Goal: Communication & Community: Answer question/provide support

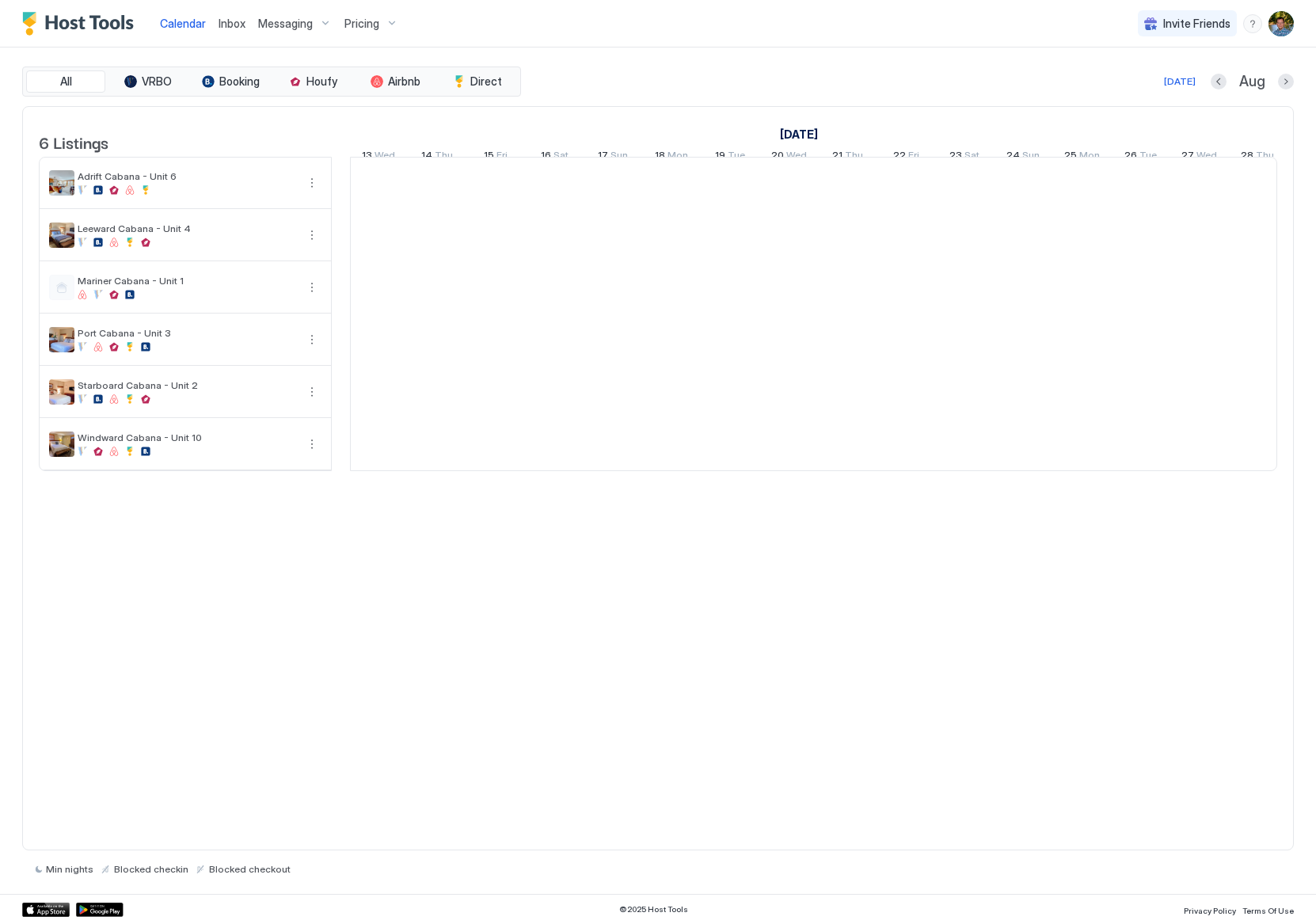
scroll to position [0, 879]
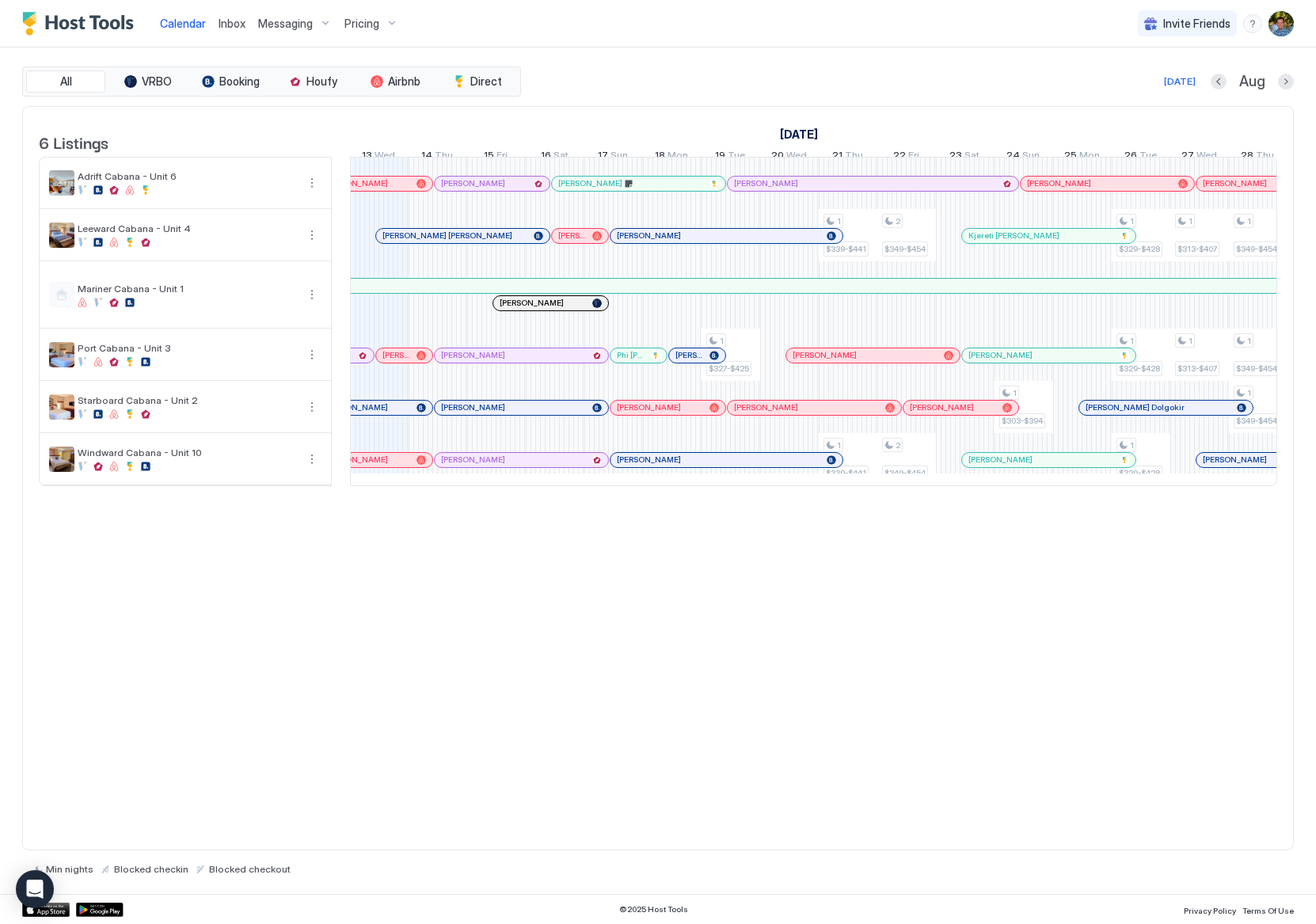
click at [1171, 703] on div "6 Listings July 2025 August 2025 September 2025 29 Tue 30 Wed 31 Thu 1 Fri 2 Sa…" at bounding box center [657, 478] width 1271 height 745
click at [534, 310] on div at bounding box center [535, 303] width 13 height 13
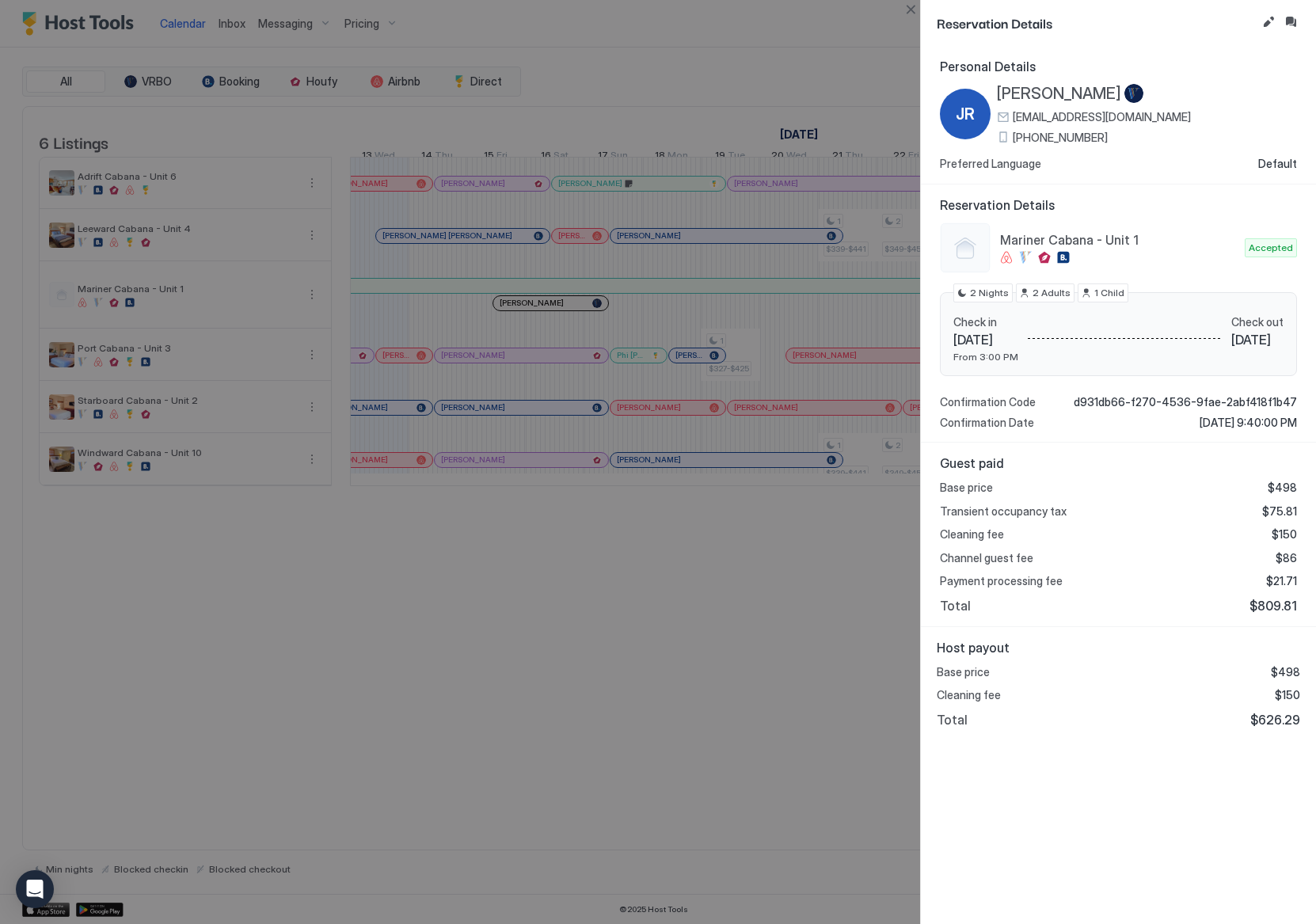
drag, startPoint x: 668, startPoint y: 607, endPoint x: 710, endPoint y: 594, distance: 44.0
click at [668, 607] on div at bounding box center [658, 462] width 1316 height 924
click at [910, 4] on button "Close" at bounding box center [910, 9] width 19 height 19
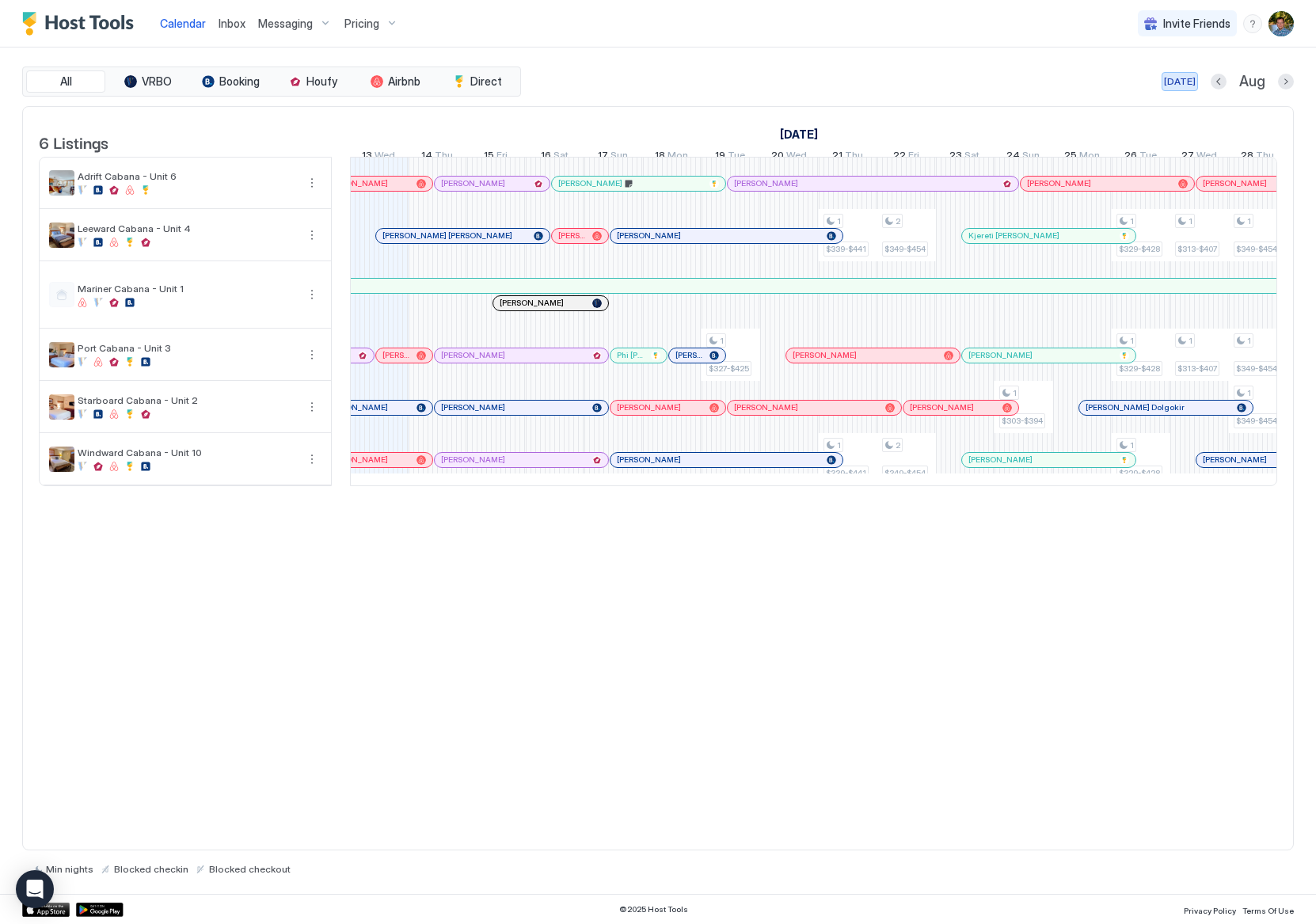
click at [1182, 79] on div "[DATE]" at bounding box center [1179, 82] width 32 height 15
click at [1190, 656] on div "6 Listings July 2025 August 2025 September 2025 29 Tue 30 Wed 31 Thu 1 Fri 2 Sa…" at bounding box center [657, 478] width 1271 height 745
click at [1233, 615] on div "6 Listings July 2025 August 2025 September 2025 29 Tue 30 Wed 31 Thu 1 Fri 2 Sa…" at bounding box center [657, 478] width 1271 height 745
click at [1203, 584] on div "6 Listings July 2025 August 2025 September 2025 29 Tue 30 Wed 31 Thu 1 Fri 2 Sa…" at bounding box center [657, 478] width 1271 height 745
click at [314, 417] on button "More options" at bounding box center [311, 406] width 19 height 19
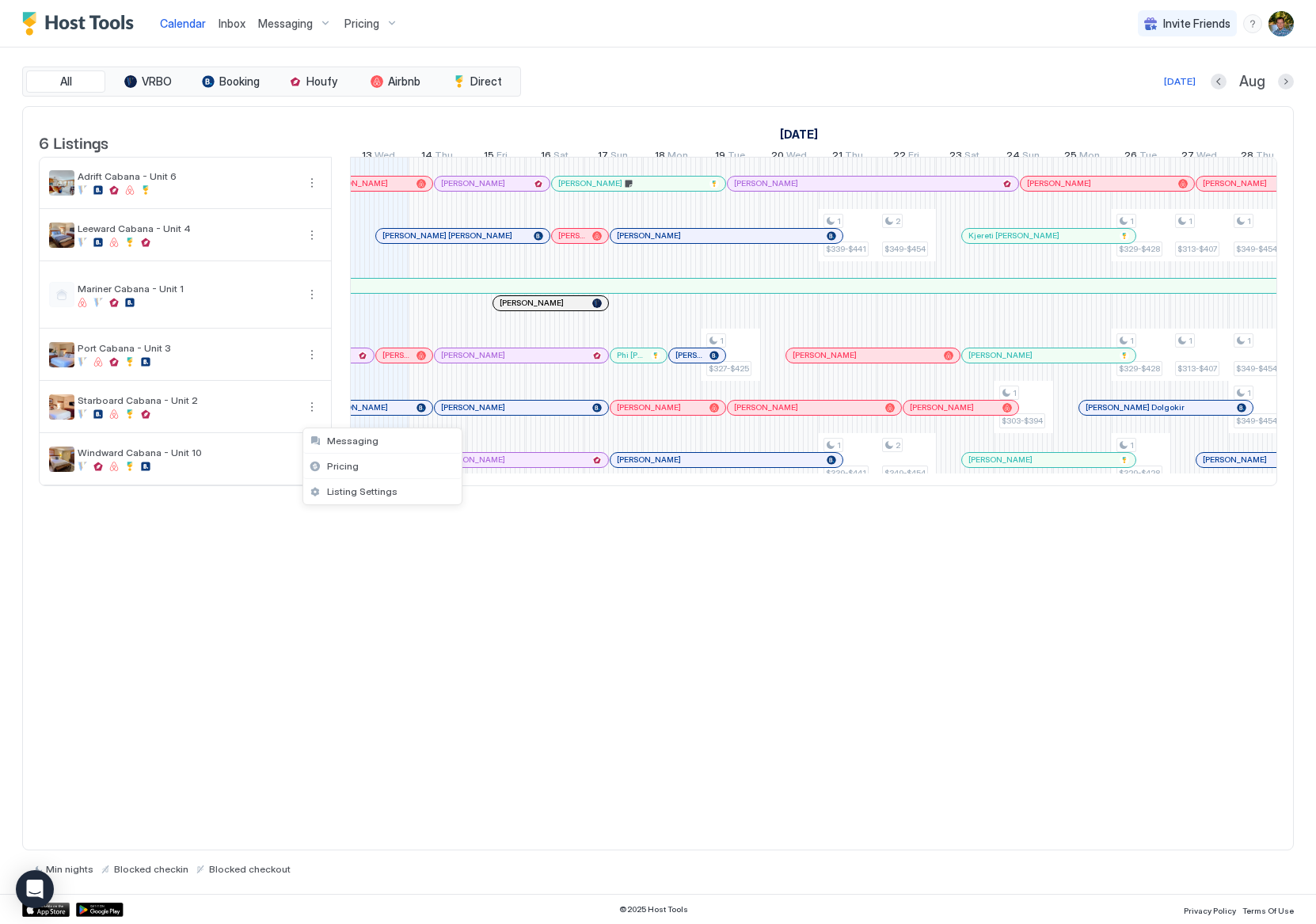
click at [187, 415] on div at bounding box center [658, 462] width 1316 height 924
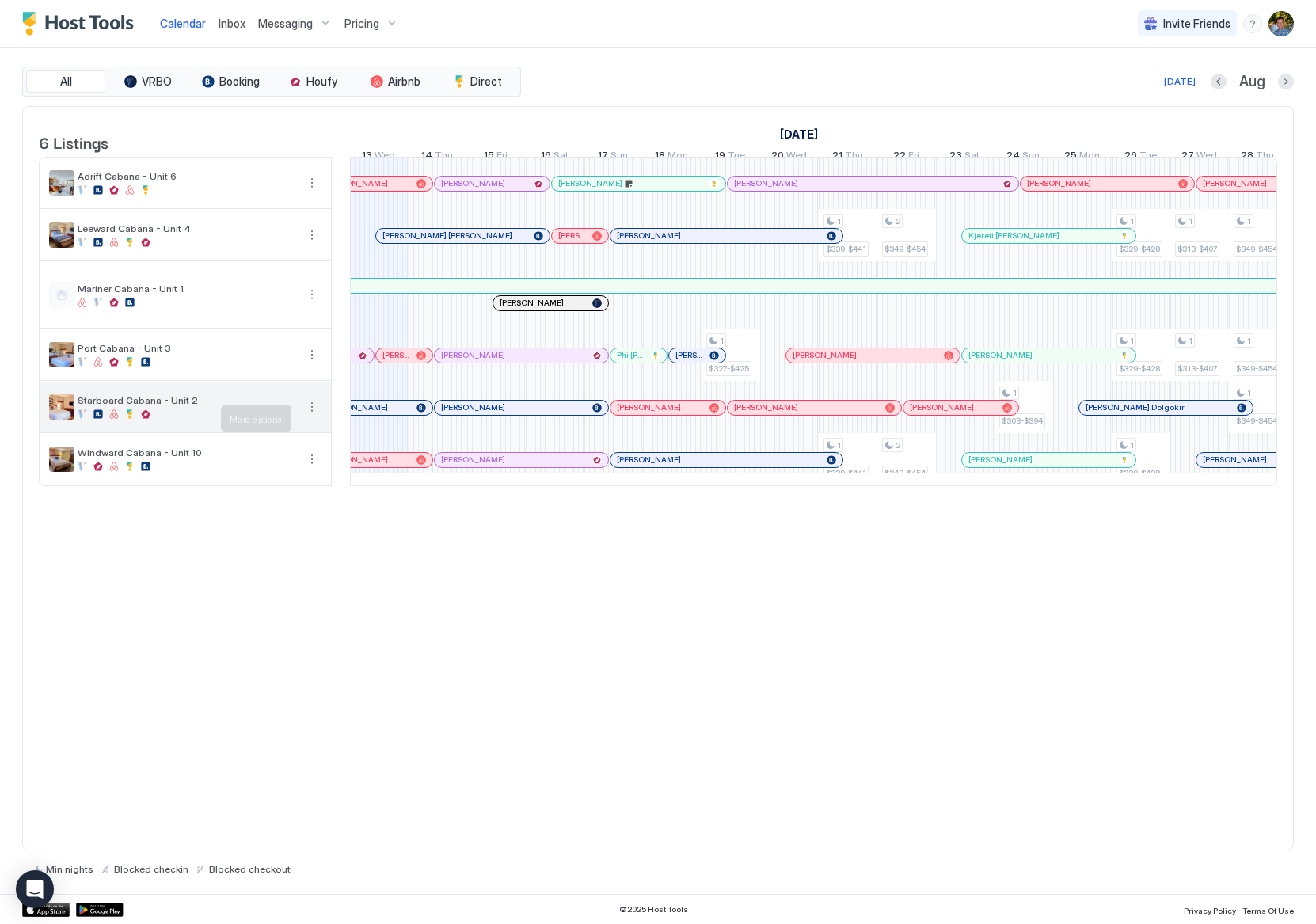
click at [307, 417] on button "More options" at bounding box center [311, 406] width 19 height 19
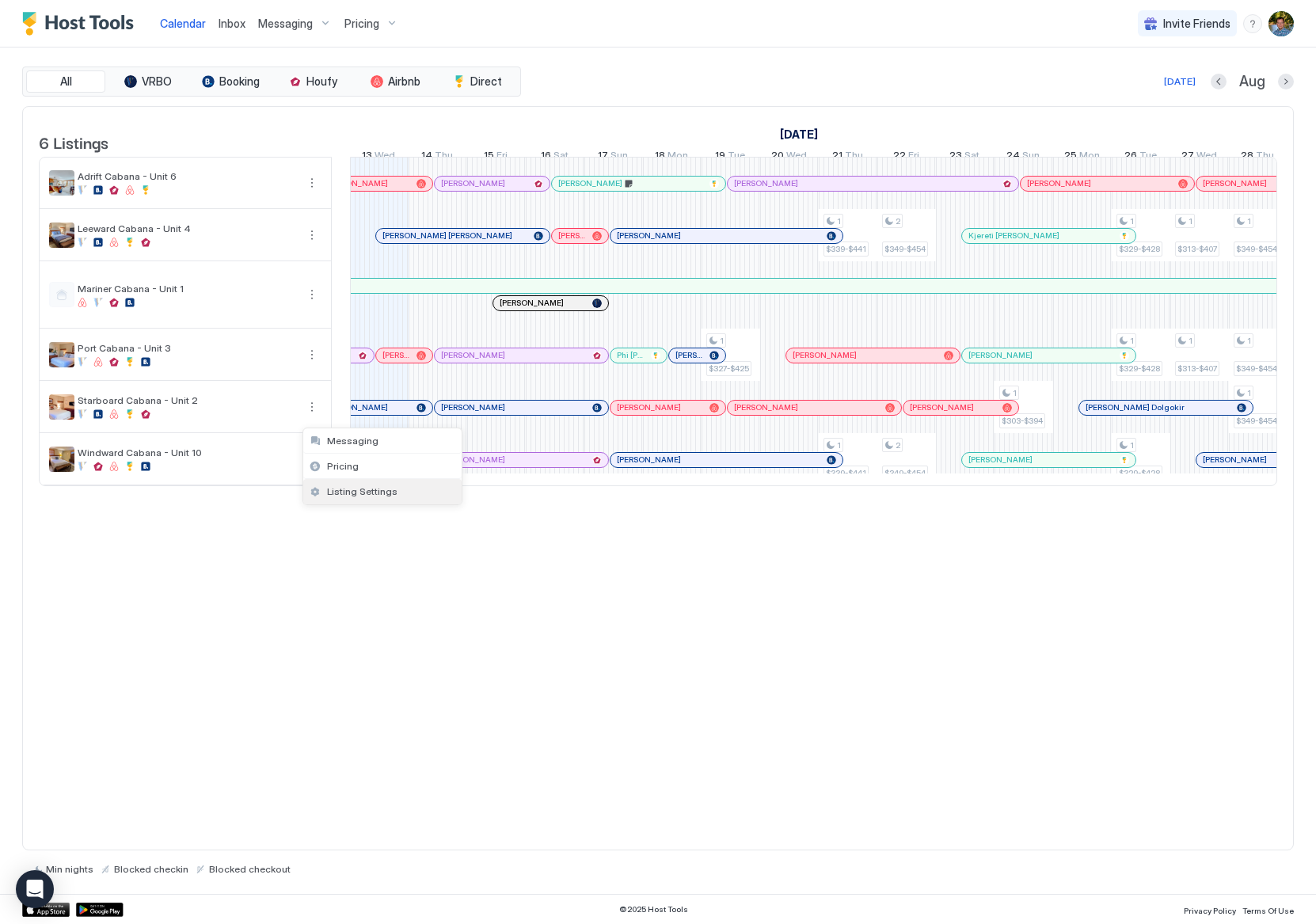
click at [350, 488] on span "Listing Settings" at bounding box center [361, 491] width 70 height 12
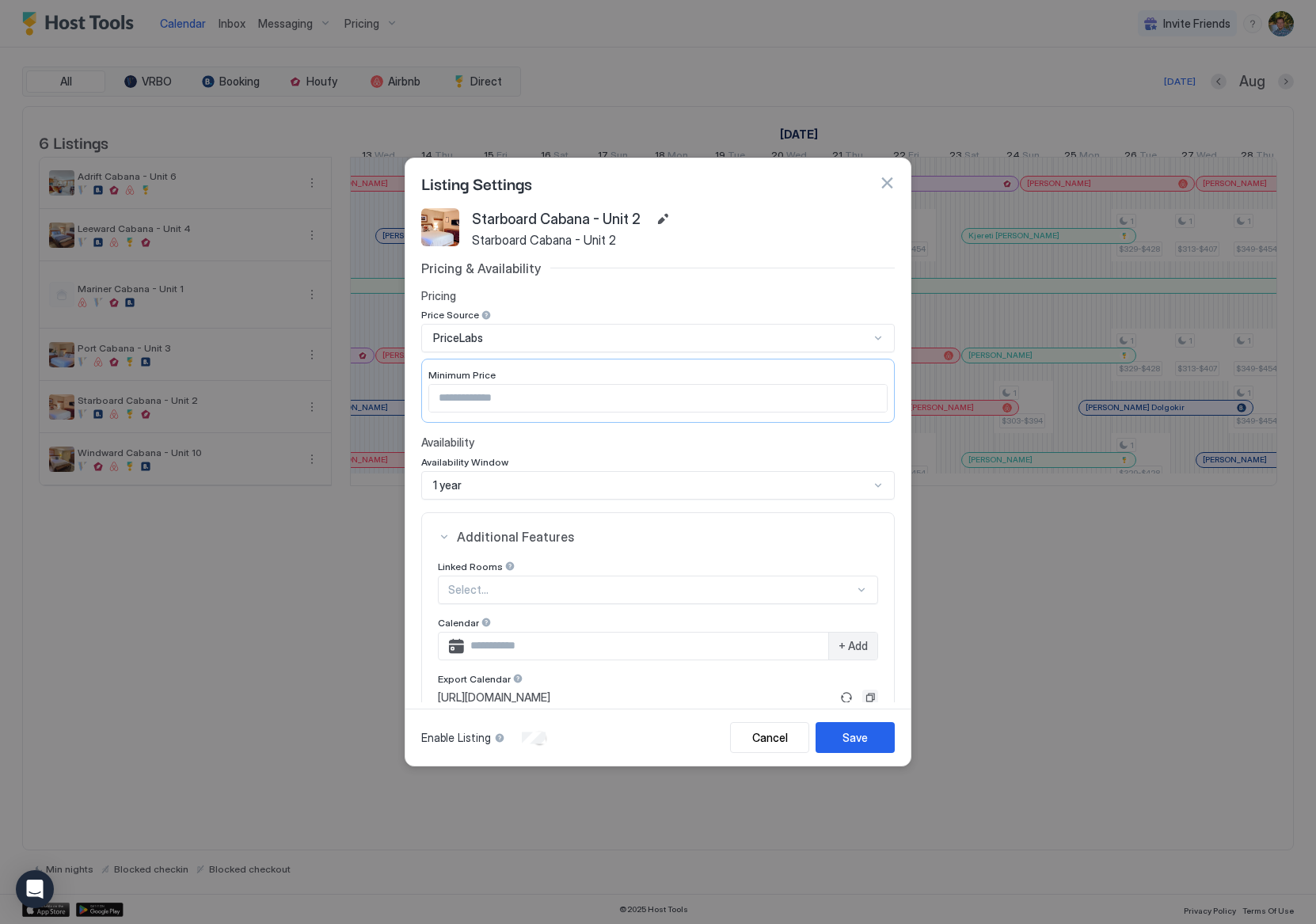
click at [862, 699] on button "Copy" at bounding box center [870, 698] width 16 height 16
click at [1250, 650] on div at bounding box center [658, 462] width 1316 height 924
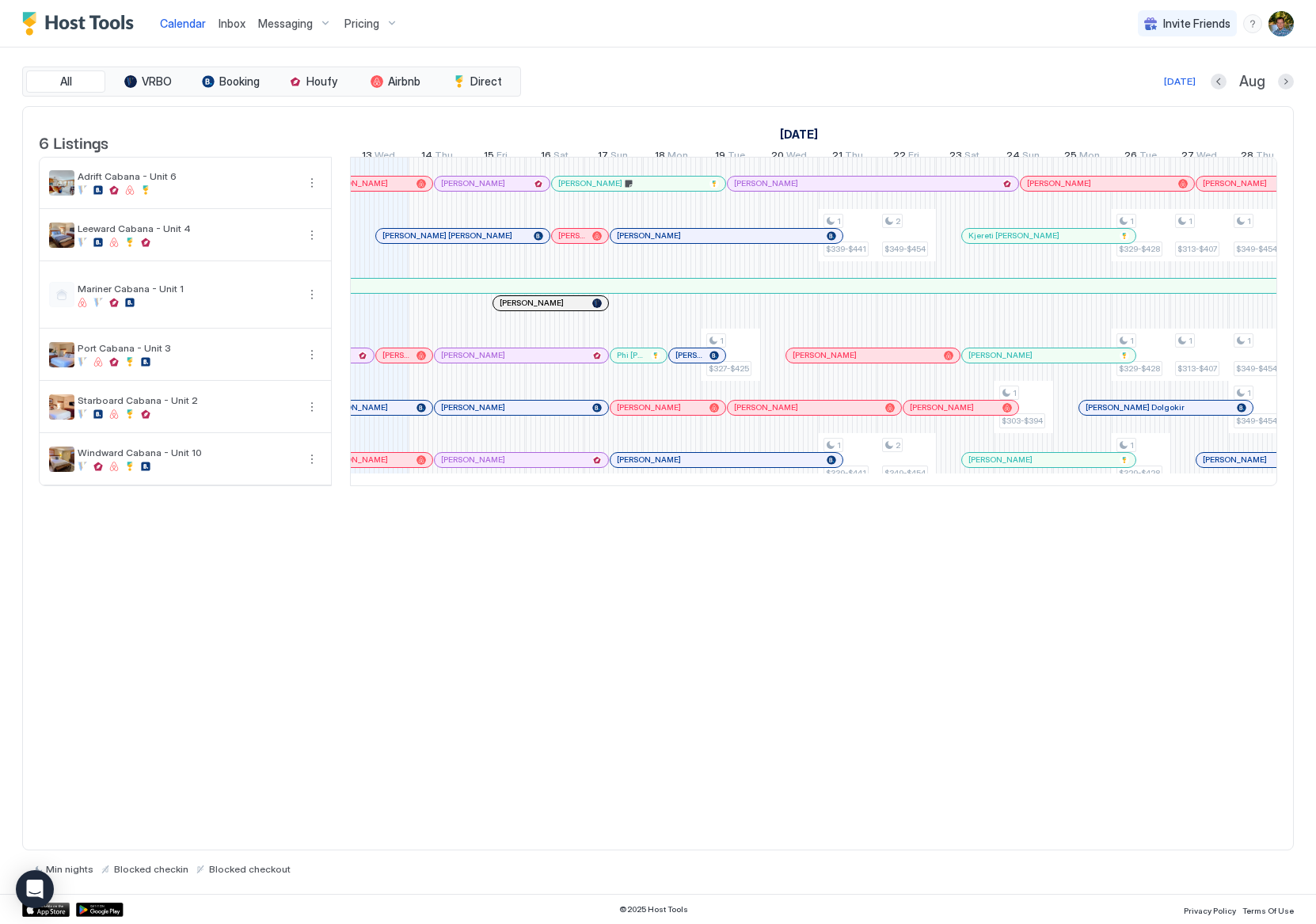
click at [1191, 622] on div "6 Listings July 2025 August 2025 September 2025 29 Tue 30 Wed 31 Thu 1 Fri 2 Sa…" at bounding box center [657, 478] width 1271 height 745
click at [1258, 648] on div "6 Listings July 2025 August 2025 September 2025 29 Tue 30 Wed 31 Thu 1 Fri 2 Sa…" at bounding box center [657, 478] width 1271 height 745
click at [312, 364] on button "More options" at bounding box center [311, 354] width 19 height 19
click at [349, 441] on span "Listing Settings" at bounding box center [361, 438] width 70 height 12
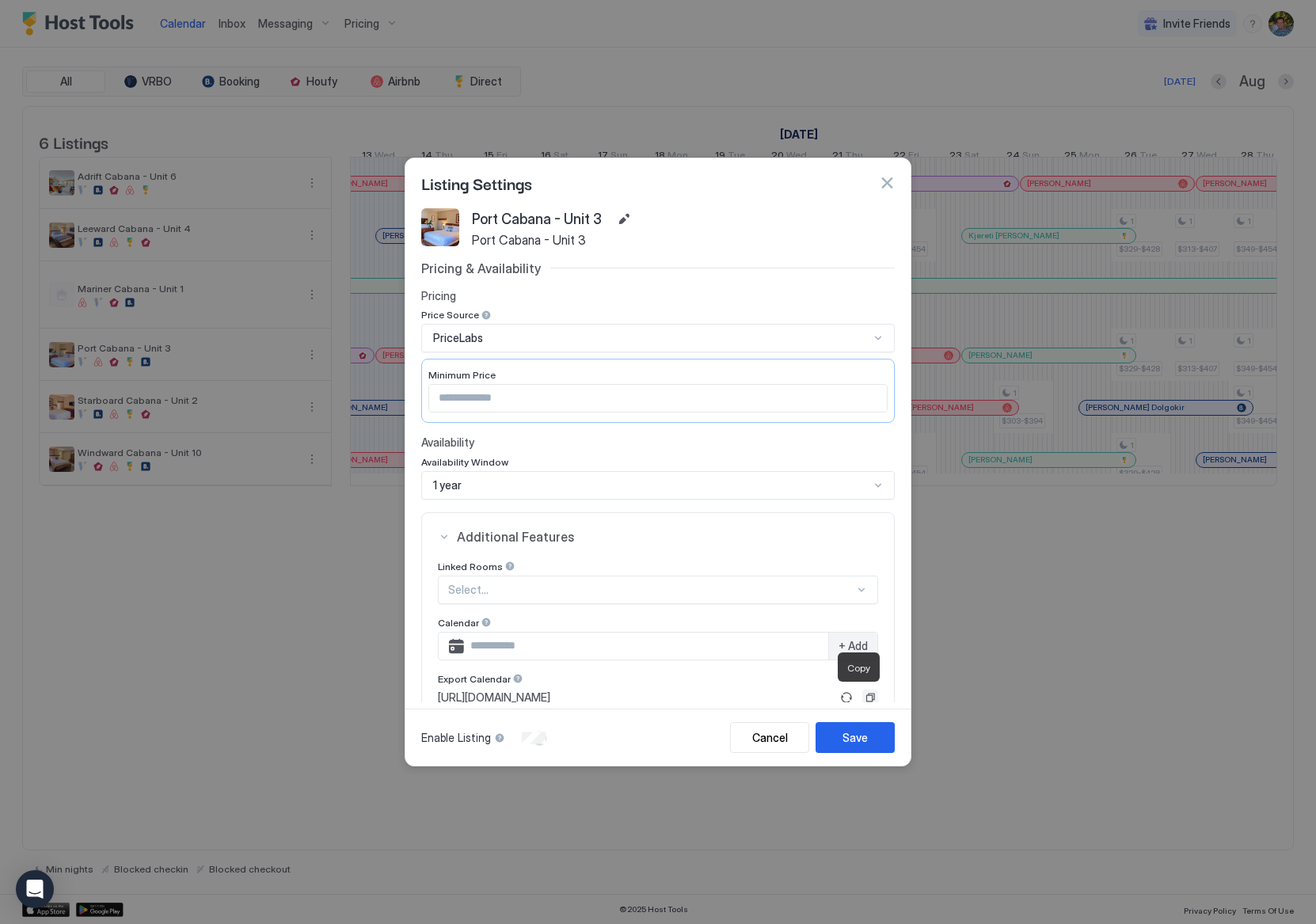
click at [862, 699] on button "Copy" at bounding box center [870, 698] width 16 height 16
click at [1233, 620] on div at bounding box center [658, 462] width 1316 height 924
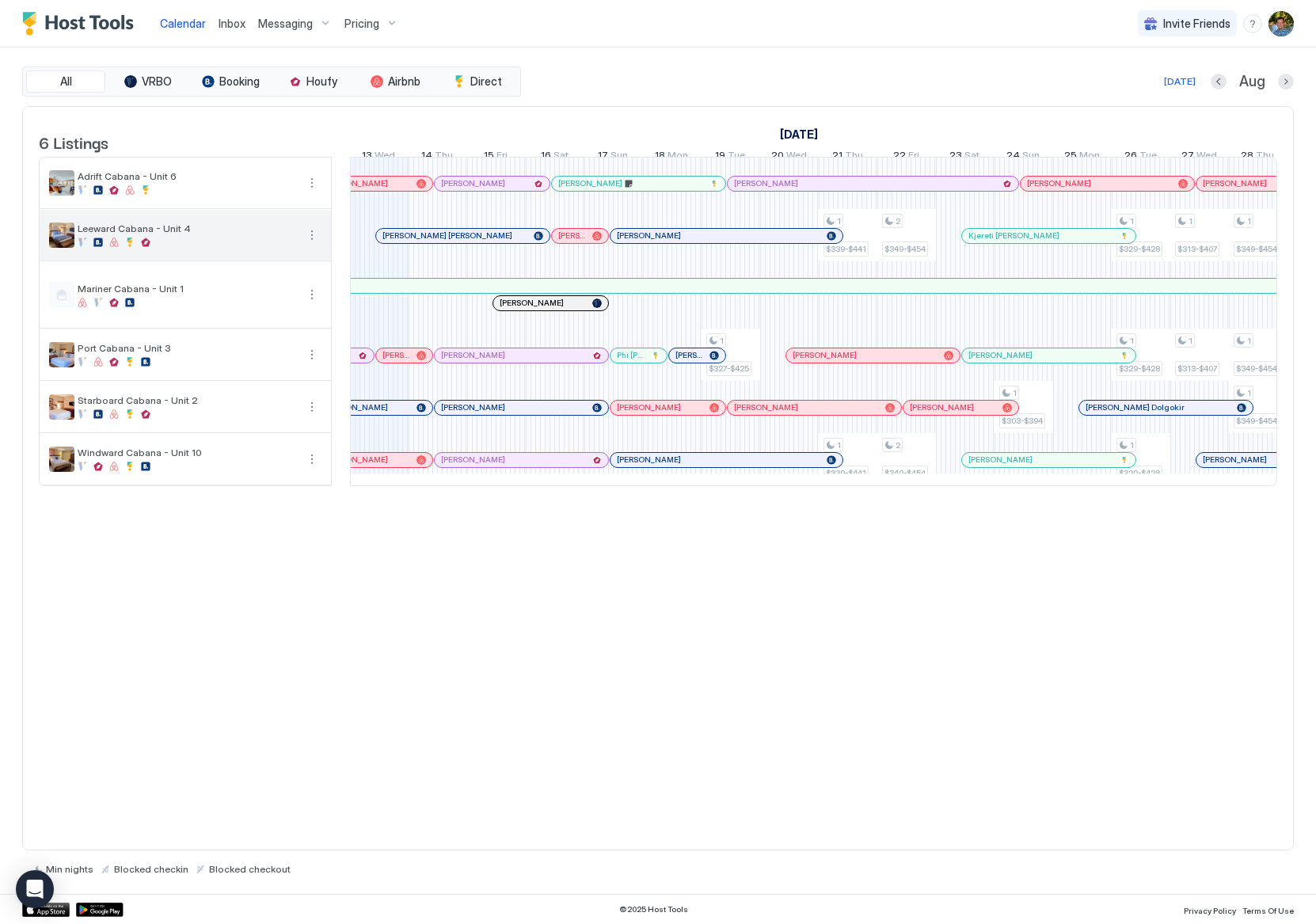
click at [311, 242] on button "More options" at bounding box center [311, 234] width 19 height 19
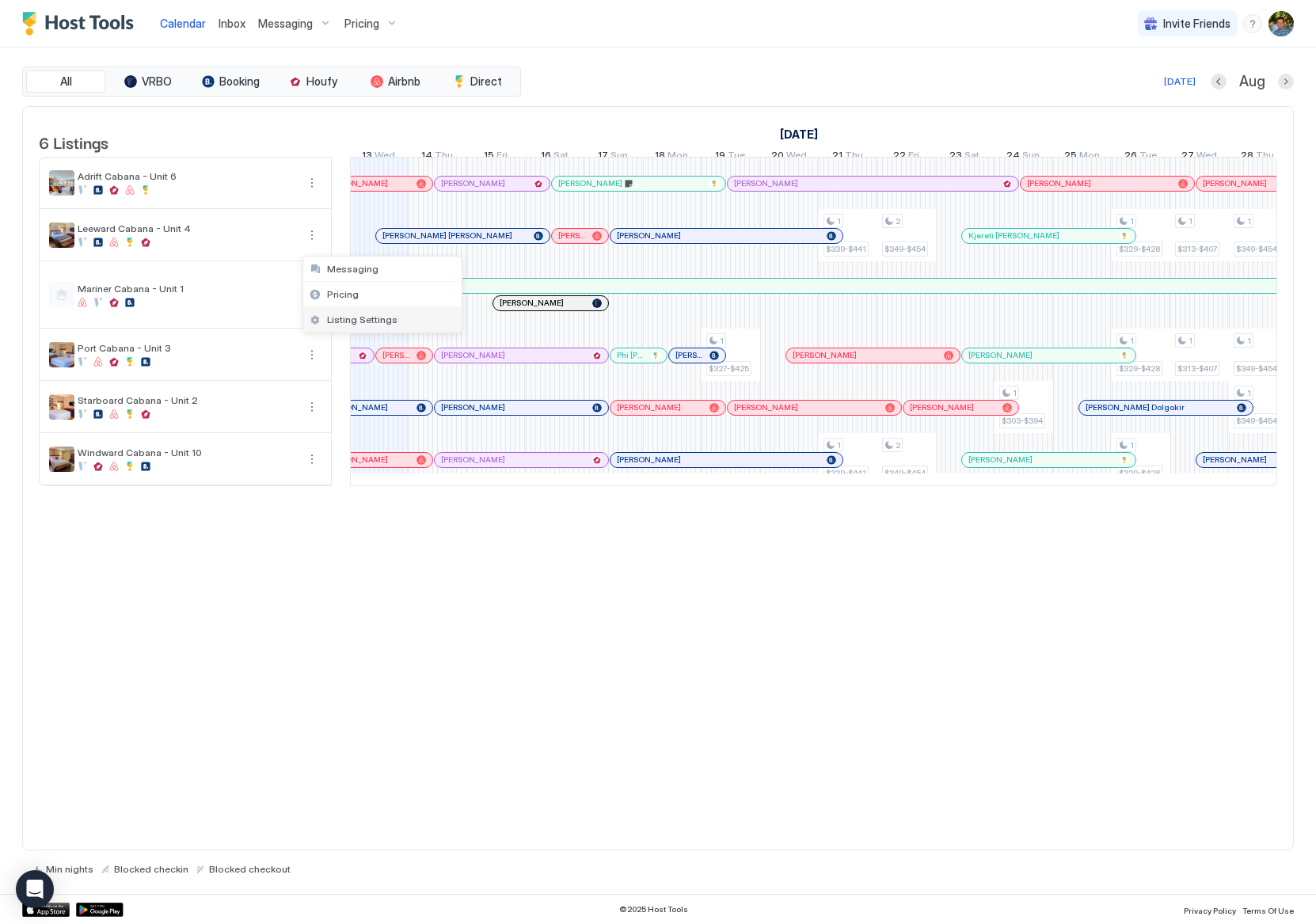
click at [349, 320] on span "Listing Settings" at bounding box center [361, 319] width 70 height 12
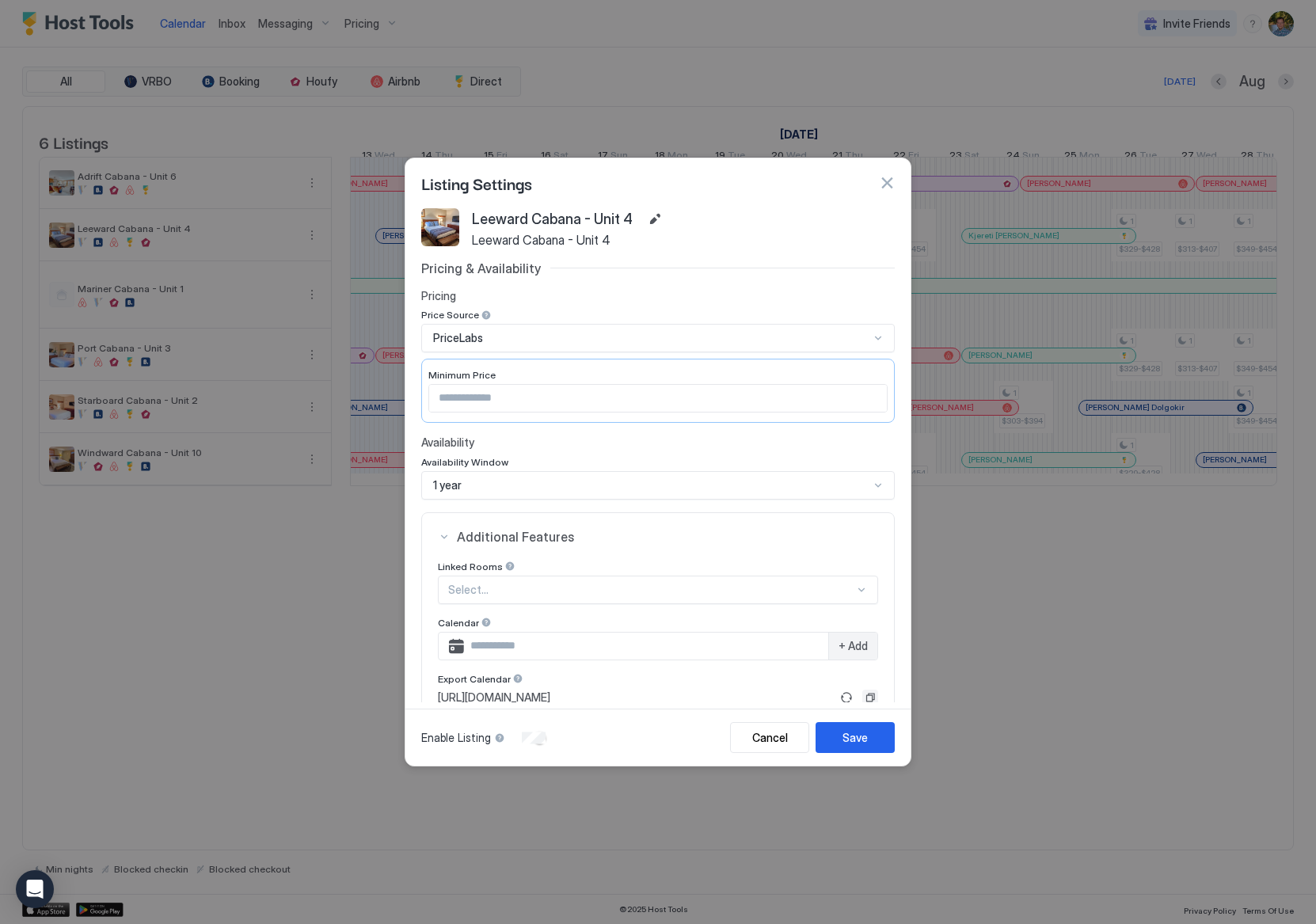
click at [862, 700] on button "Copy" at bounding box center [870, 698] width 16 height 16
click at [1267, 649] on div at bounding box center [658, 462] width 1316 height 924
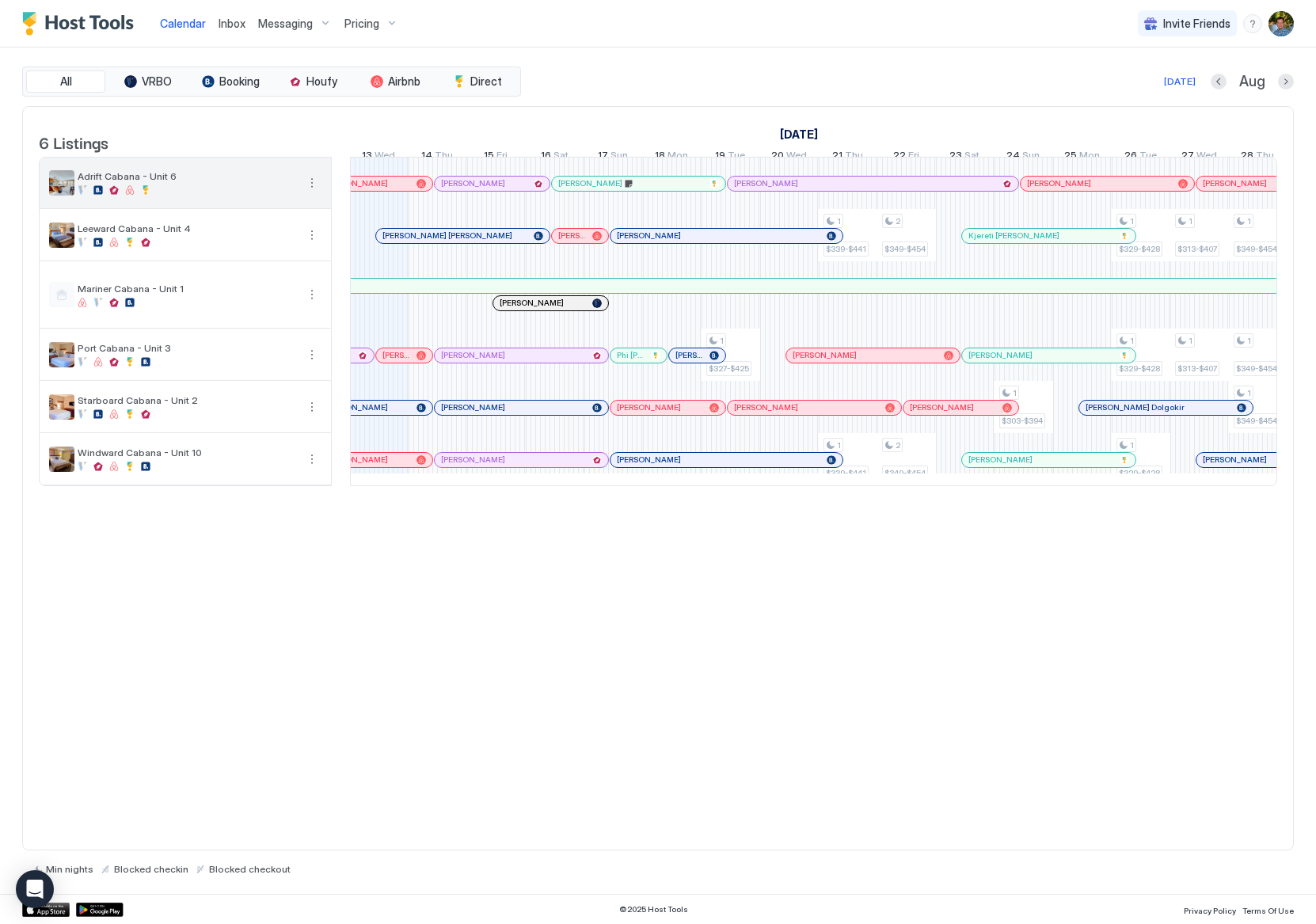
click at [314, 192] on button "More options" at bounding box center [311, 182] width 19 height 19
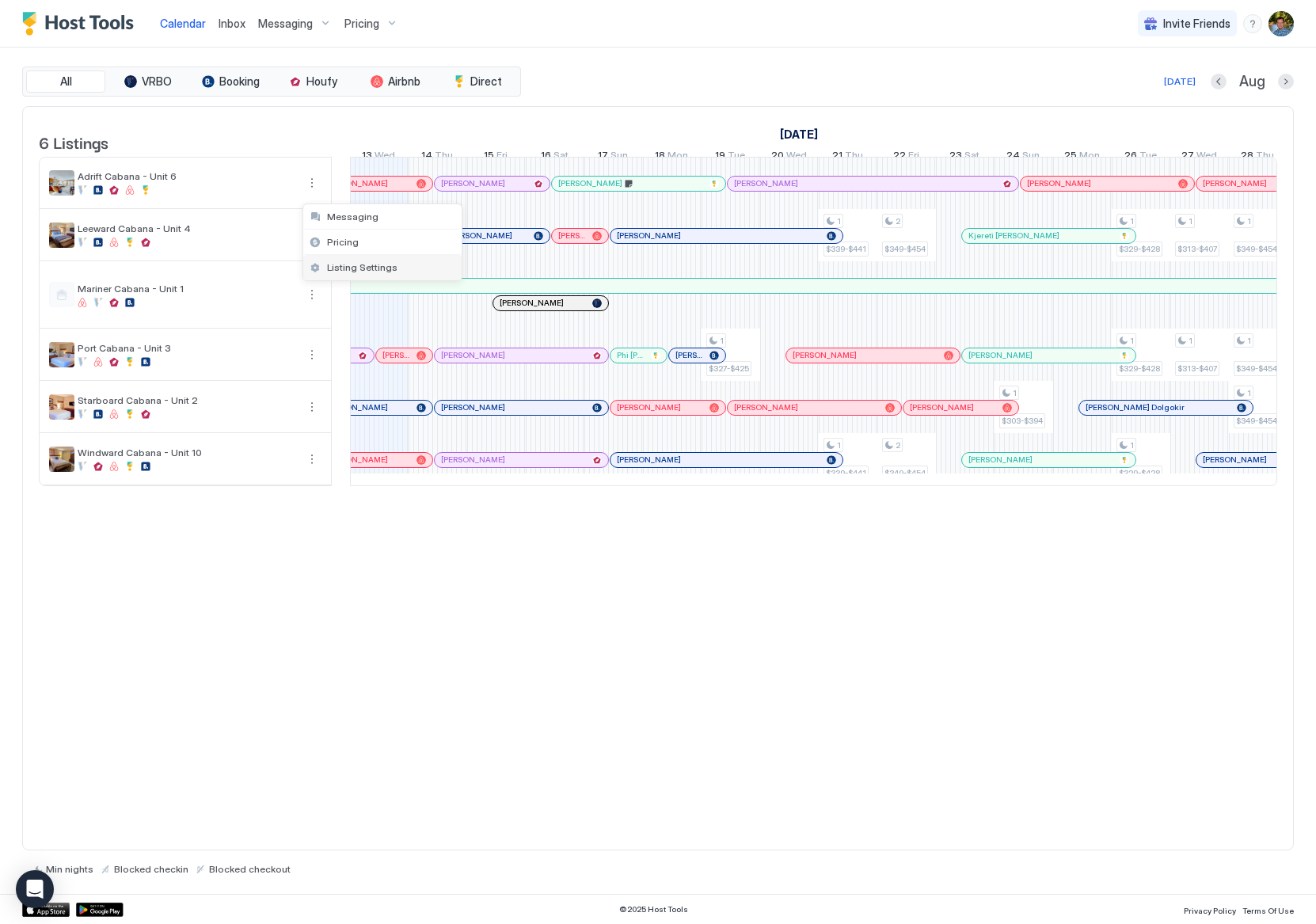
click at [344, 263] on span "Listing Settings" at bounding box center [361, 267] width 70 height 12
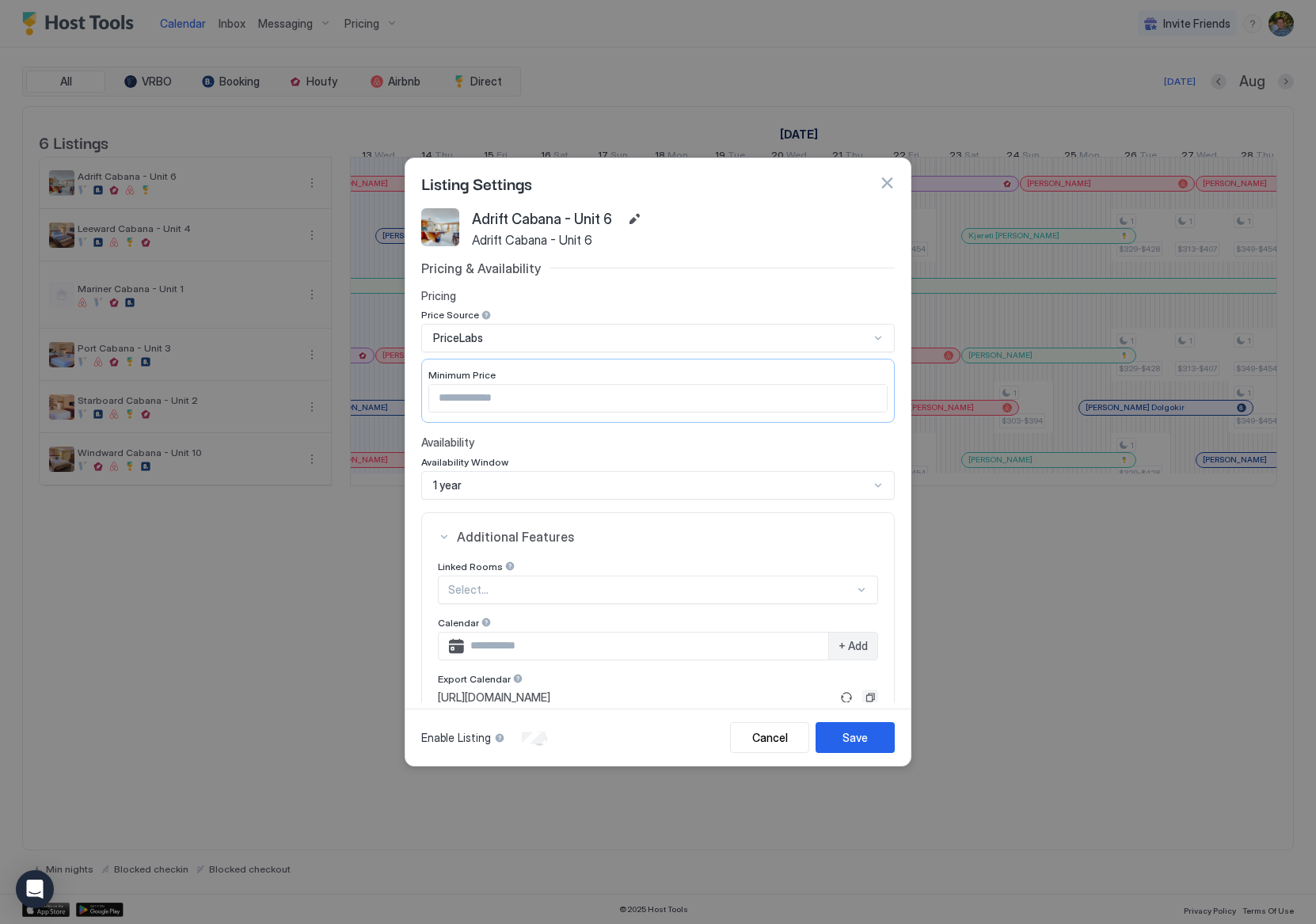
click at [862, 695] on button "Copy" at bounding box center [870, 698] width 16 height 16
drag, startPoint x: 1228, startPoint y: 599, endPoint x: 1223, endPoint y: 590, distance: 10.3
click at [1228, 599] on div at bounding box center [658, 462] width 1316 height 924
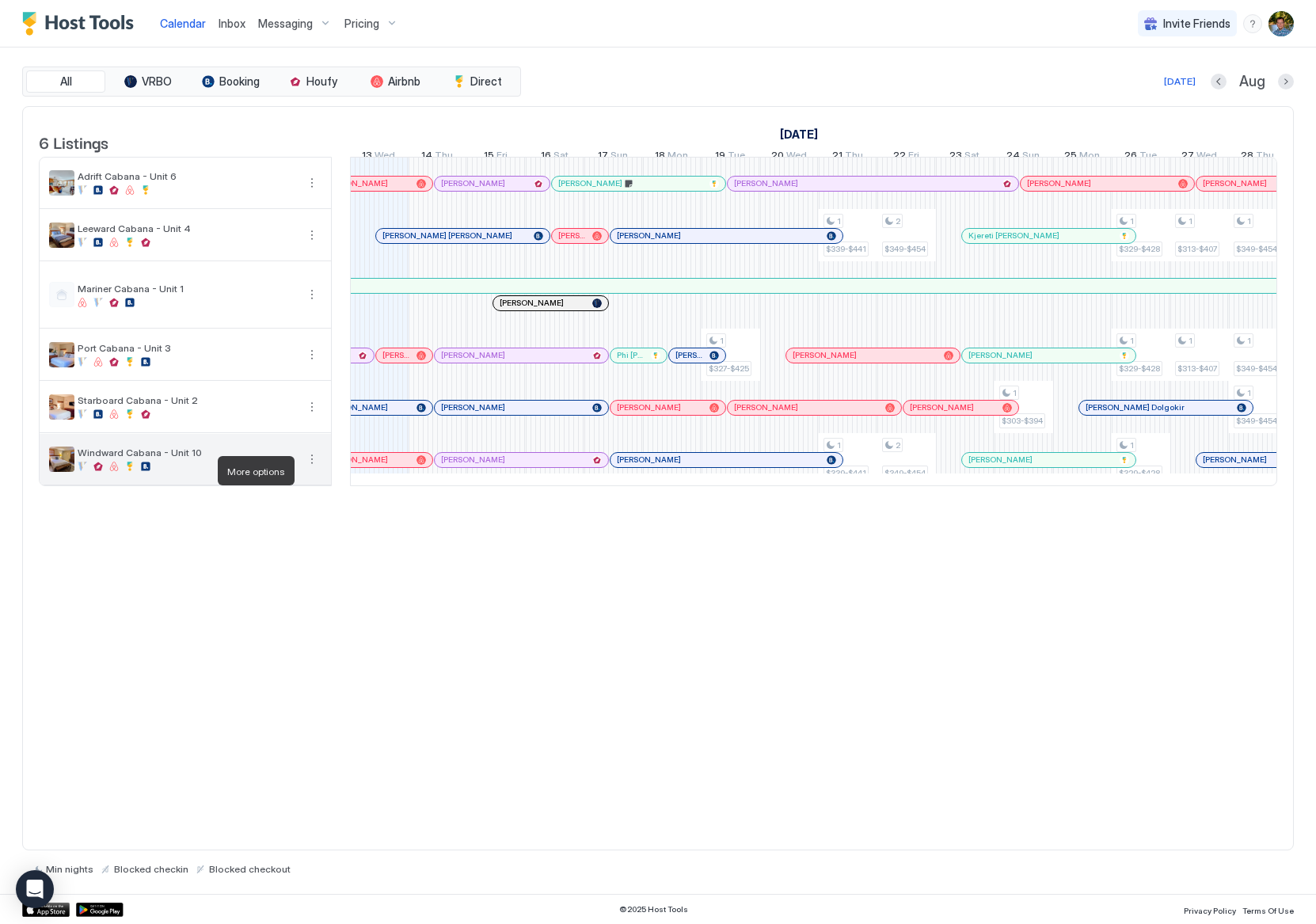
click at [307, 468] on button "More options" at bounding box center [311, 459] width 19 height 19
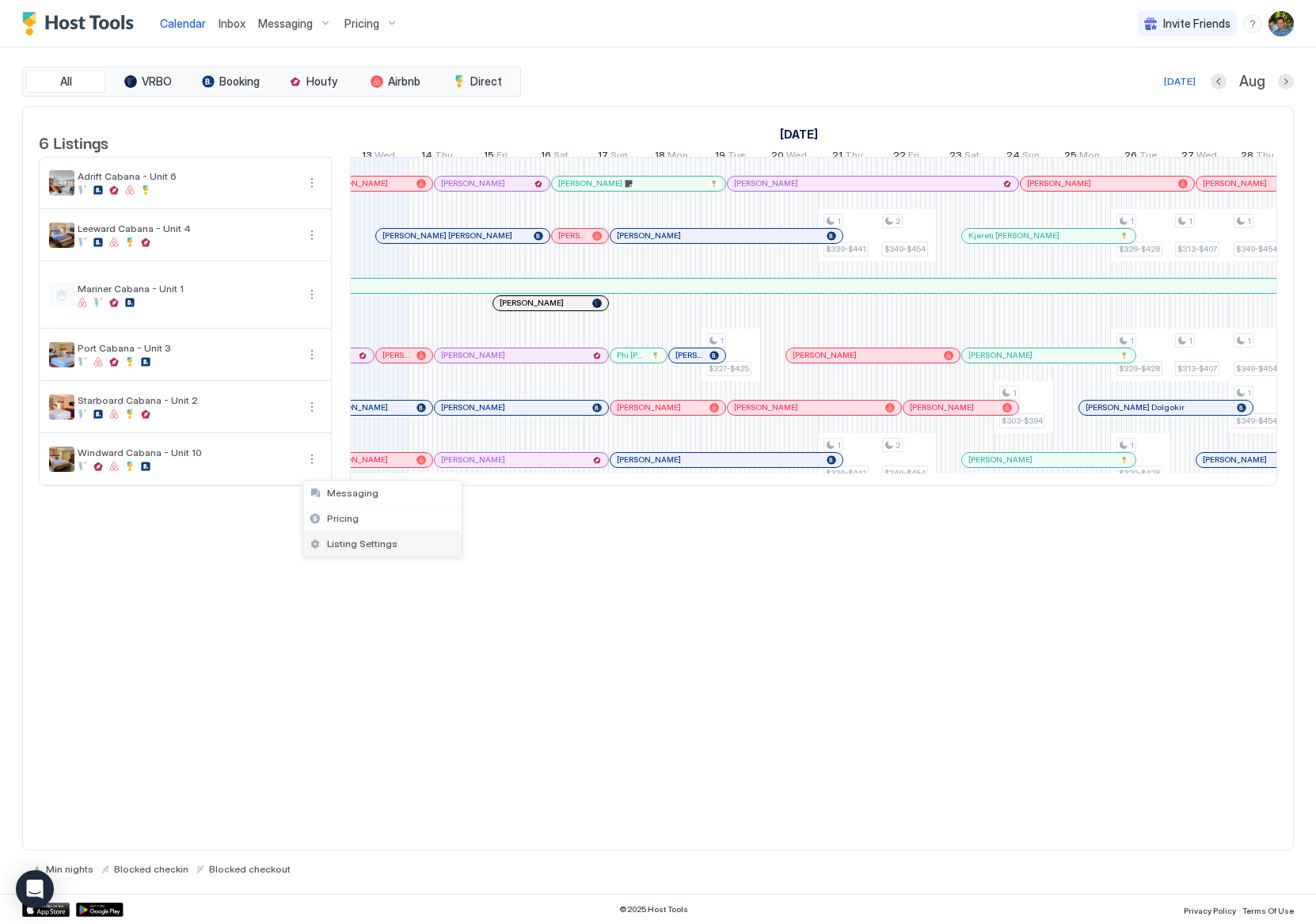
click at [353, 545] on span "Listing Settings" at bounding box center [361, 543] width 70 height 12
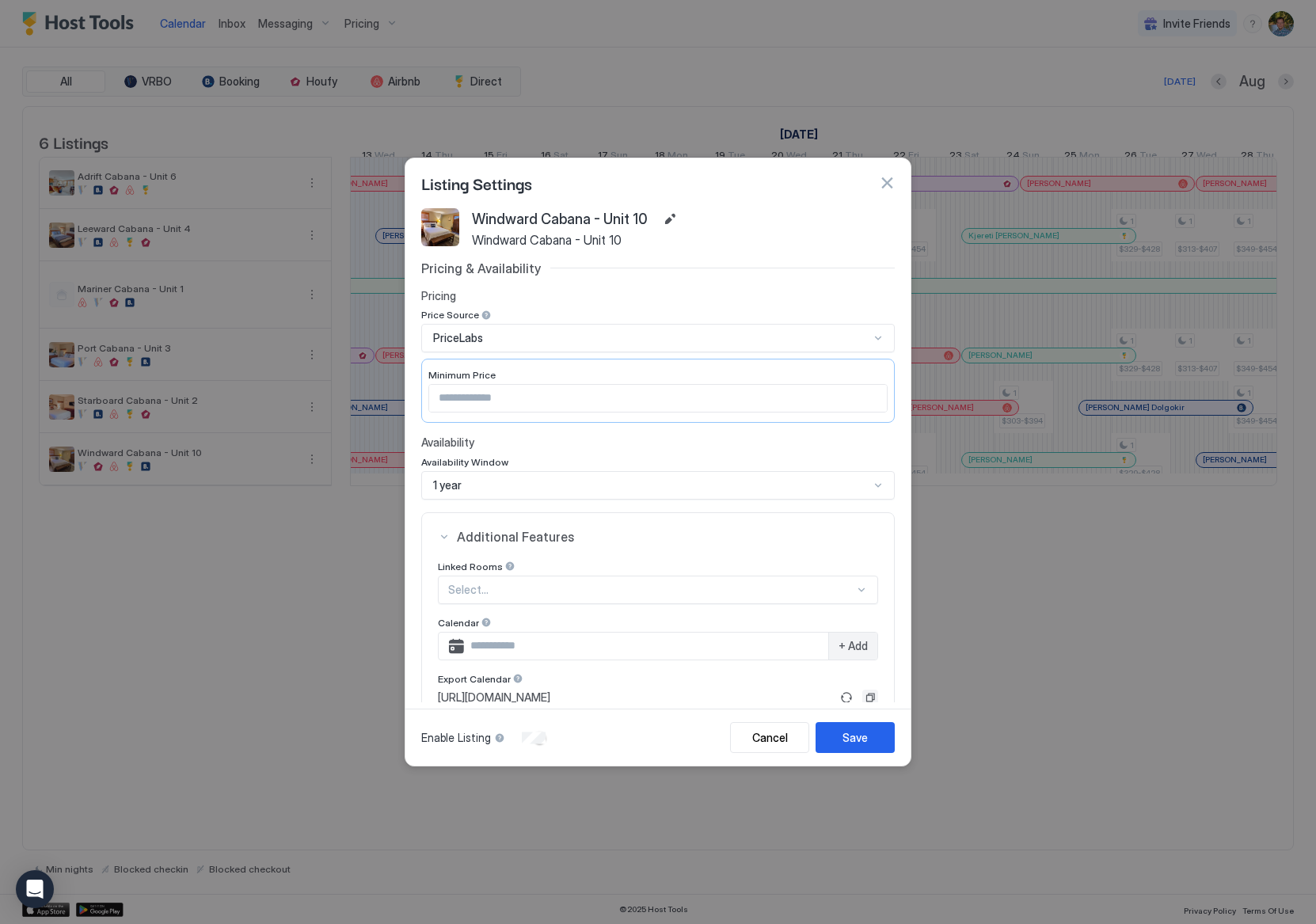
click at [862, 701] on button "Copy" at bounding box center [870, 698] width 16 height 16
click at [1225, 606] on div at bounding box center [658, 462] width 1316 height 924
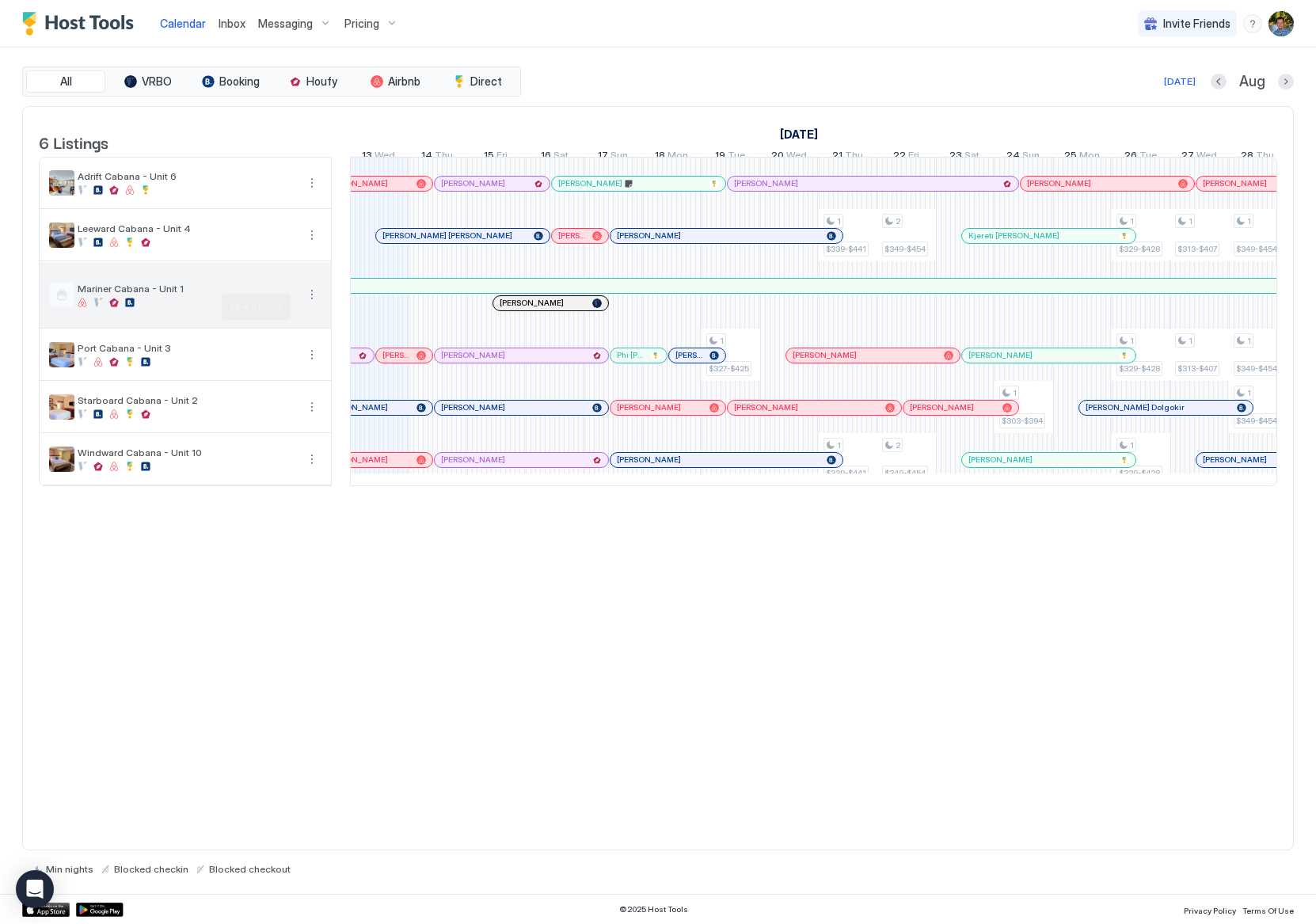
click at [312, 304] on button "More options" at bounding box center [311, 294] width 19 height 19
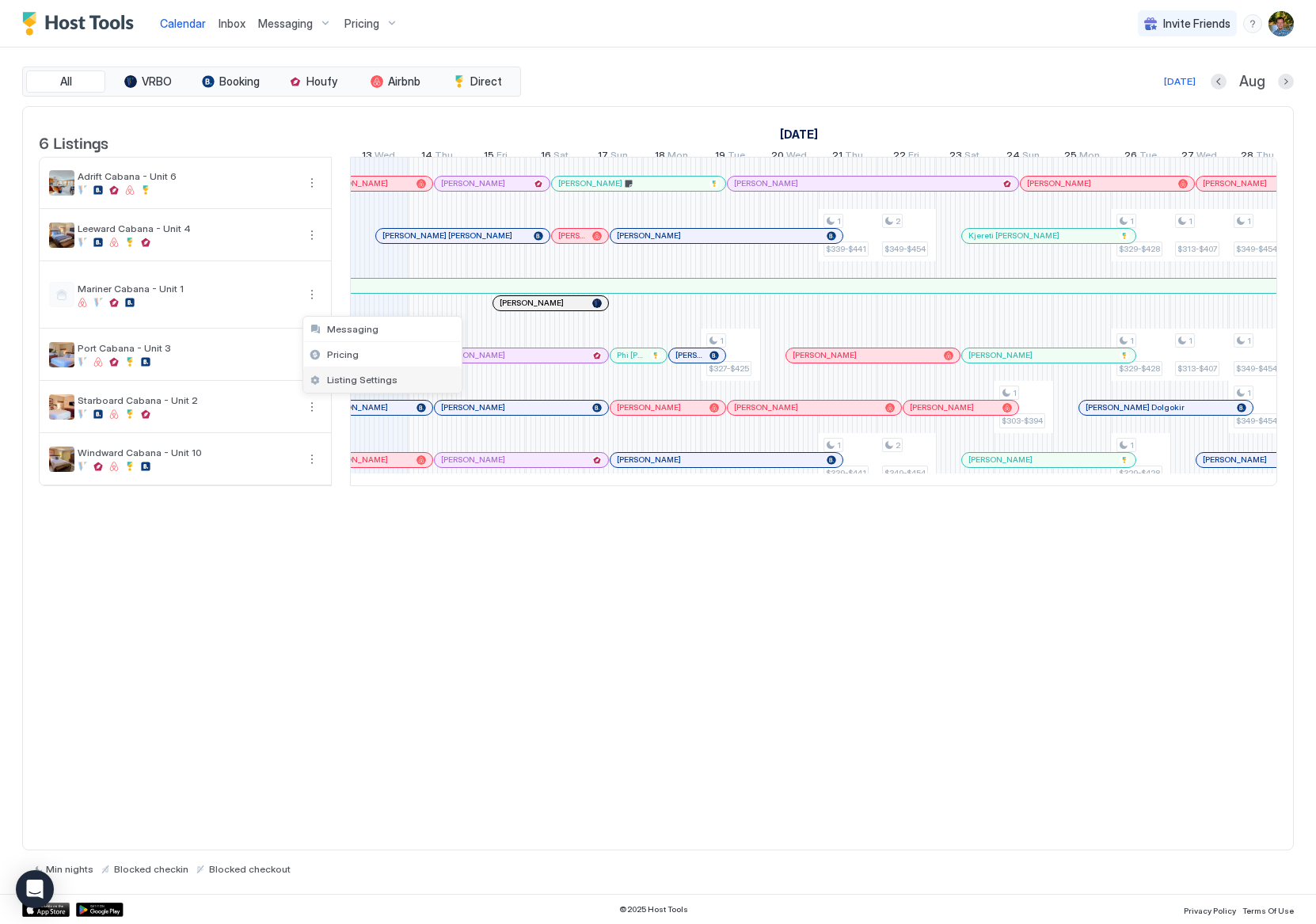
click at [355, 380] on span "Listing Settings" at bounding box center [361, 379] width 70 height 12
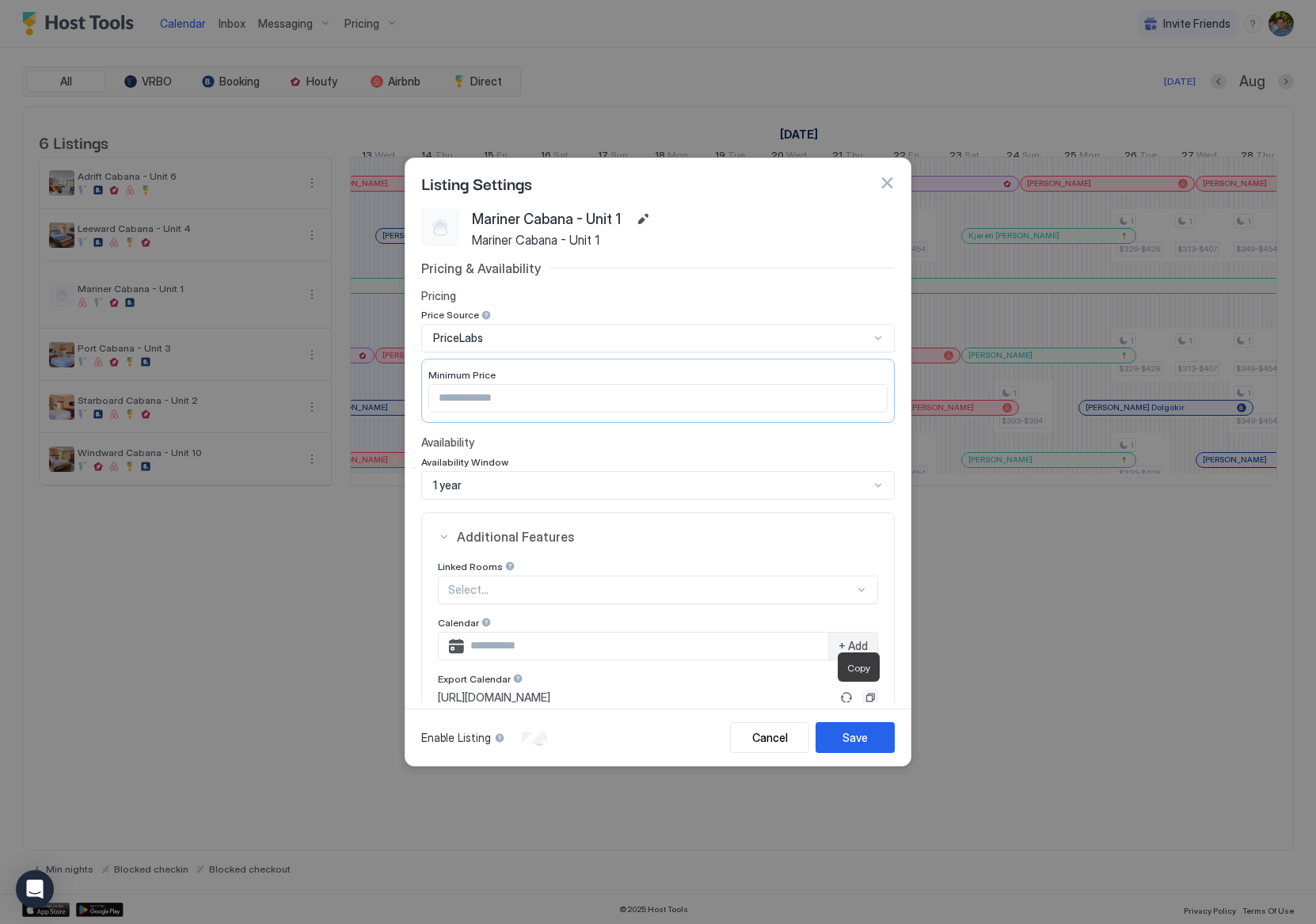
click at [862, 694] on button "Copy" at bounding box center [870, 698] width 16 height 16
click at [1237, 618] on div at bounding box center [658, 462] width 1316 height 924
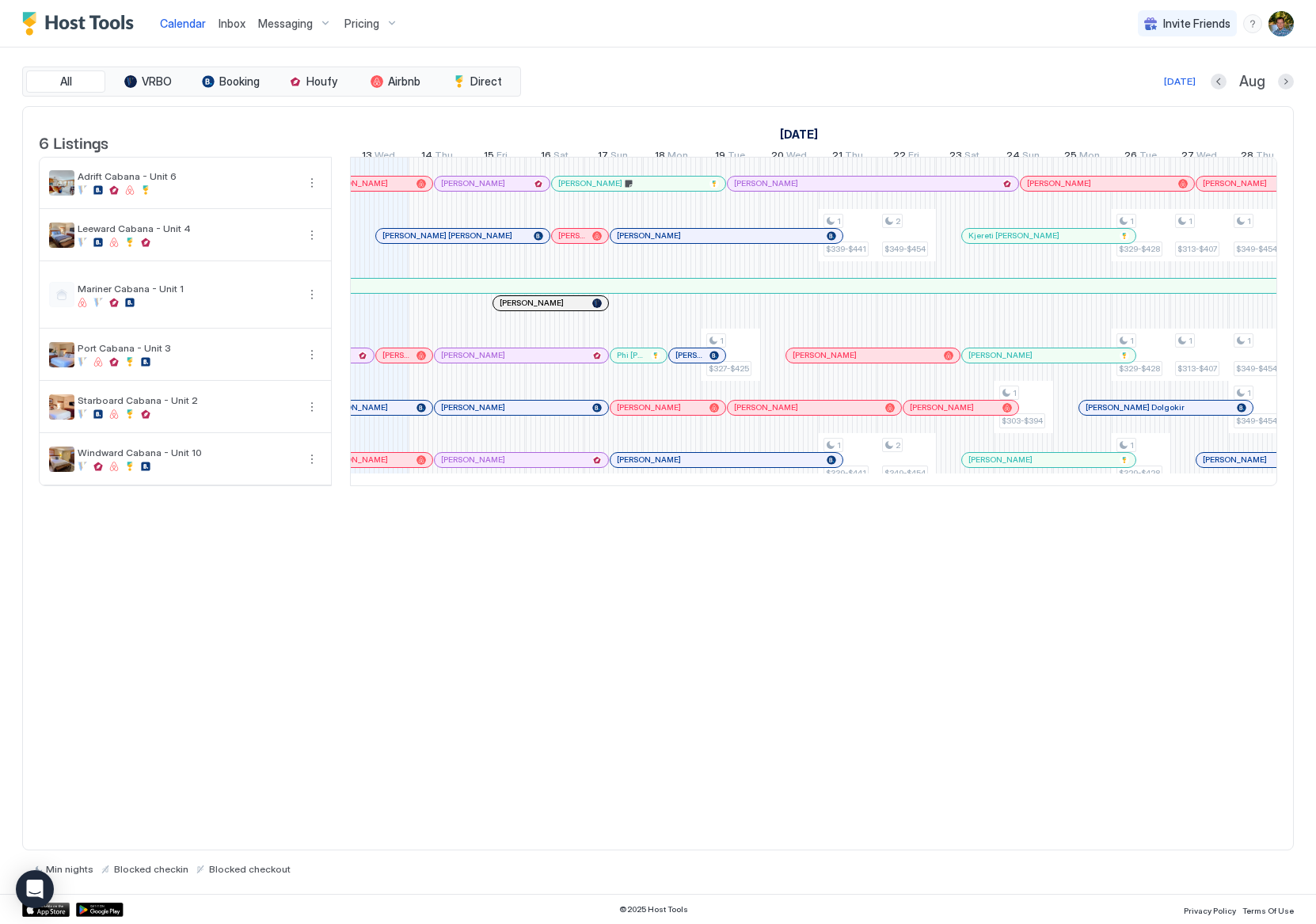
click at [1243, 652] on div "6 Listings July 2025 August 2025 September 2025 29 Tue 30 Wed 31 Thu 1 Fri 2 Sa…" at bounding box center [657, 478] width 1271 height 745
click at [1211, 680] on div "6 Listings July 2025 August 2025 September 2025 29 Tue 30 Wed 31 Thu 1 Fri 2 Sa…" at bounding box center [657, 478] width 1271 height 745
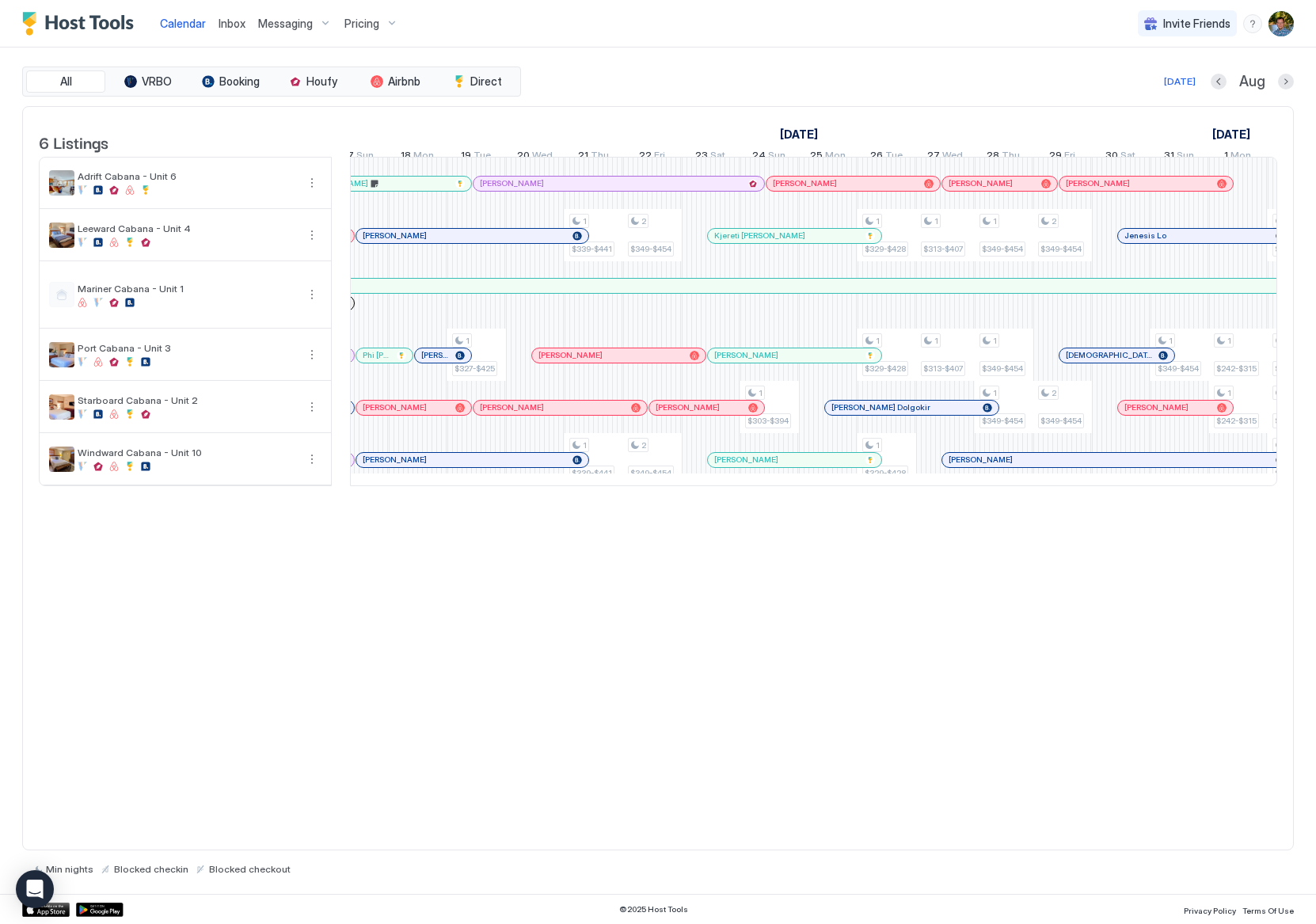
scroll to position [0, 1154]
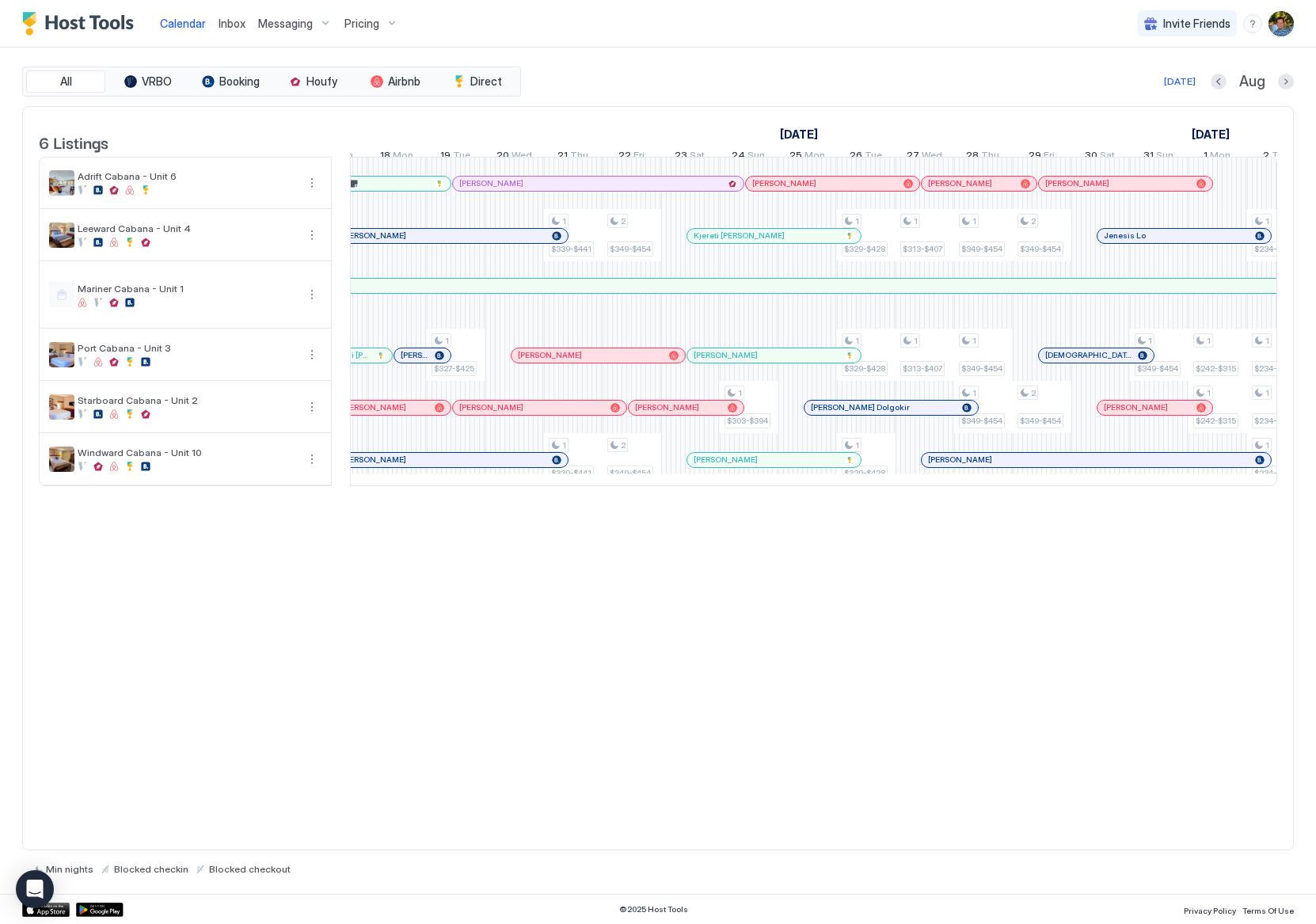
click at [1218, 600] on div "6 Listings July 2025 August 2025 September 2025 29 Tue 30 Wed 31 Thu 1 Fri 2 Sa…" at bounding box center [657, 478] width 1271 height 745
click at [1207, 675] on div "6 Listings July 2025 August 2025 September 2025 29 Tue 30 Wed 31 Thu 1 Fri 2 Sa…" at bounding box center [657, 478] width 1271 height 745
click at [1267, 610] on div "6 Listings July 2025 August 2025 September 2025 29 Tue 30 Wed 31 Thu 1 Fri 2 Sa…" at bounding box center [657, 478] width 1271 height 745
click at [1175, 83] on div "[DATE]" at bounding box center [1179, 82] width 32 height 15
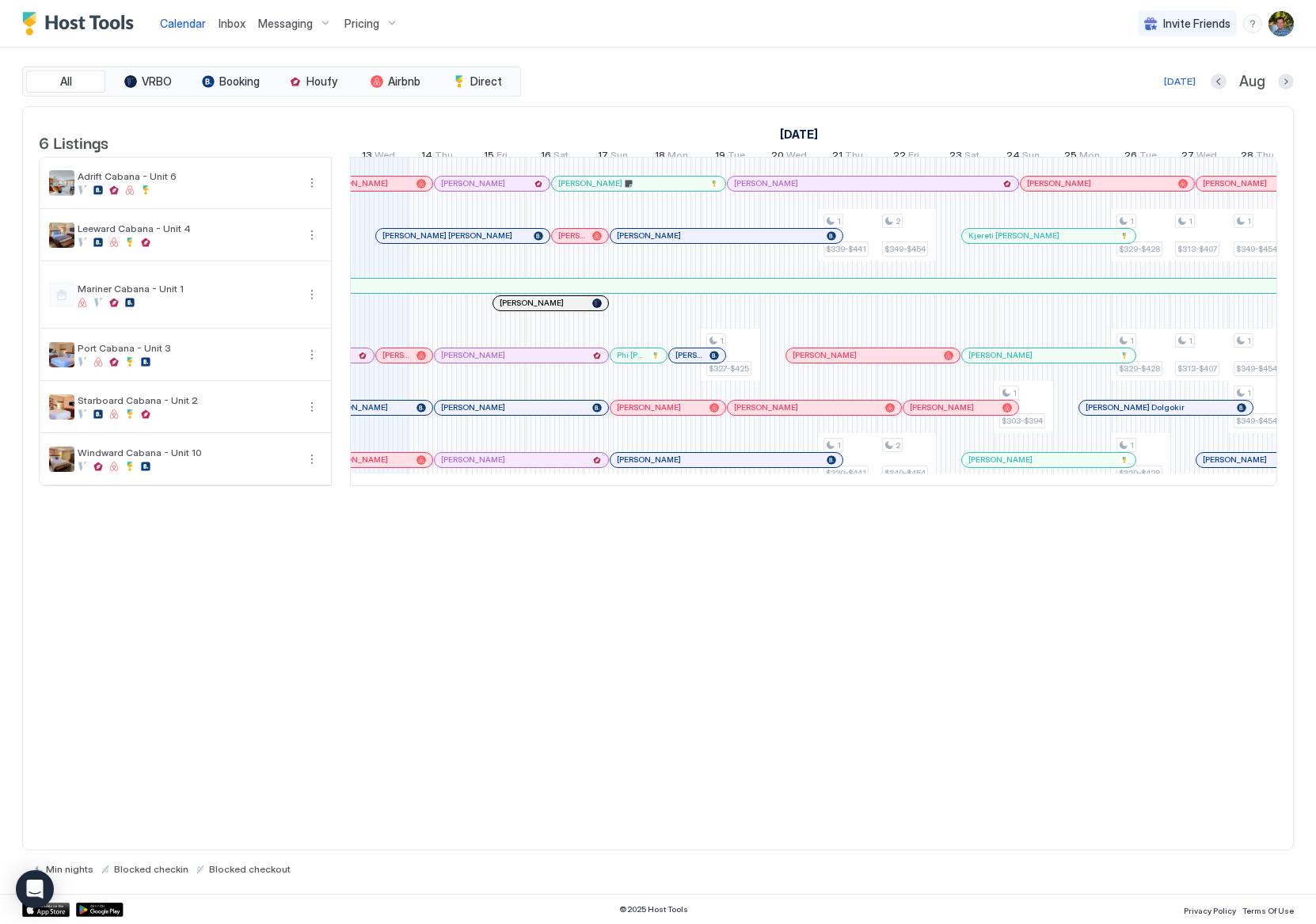
click at [1229, 654] on div "6 Listings July 2025 August 2025 September 2025 29 Tue 30 Wed 31 Thu 1 Fri 2 Sa…" at bounding box center [657, 478] width 1271 height 745
click at [1215, 622] on div "6 Listings July 2025 August 2025 September 2025 29 Tue 30 Wed 31 Thu 1 Fri 2 Sa…" at bounding box center [657, 478] width 1271 height 745
click at [1226, 596] on div "6 Listings July 2025 August 2025 September 2025 29 Tue 30 Wed 31 Thu 1 Fri 2 Sa…" at bounding box center [657, 478] width 1271 height 745
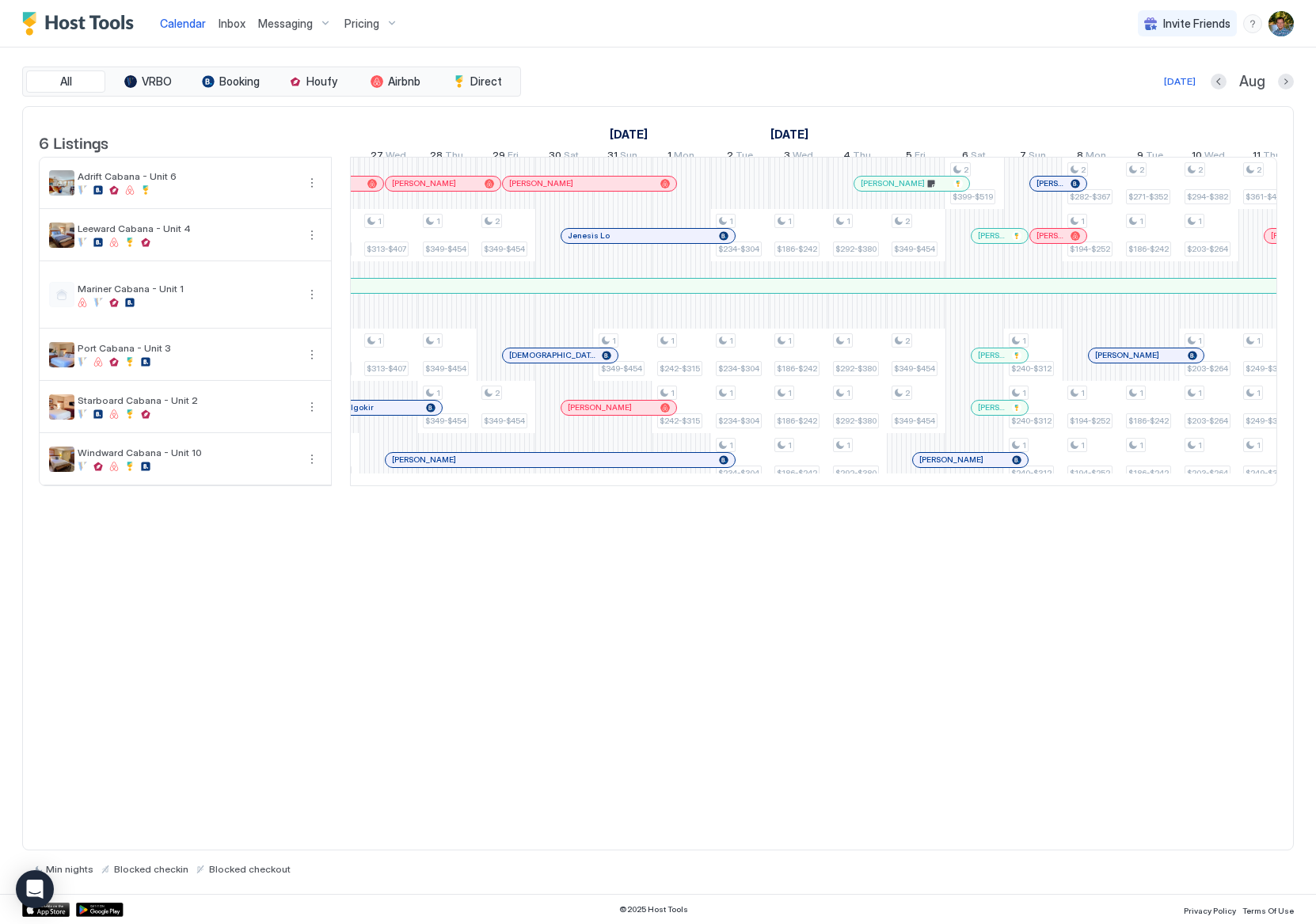
click at [1205, 605] on div "6 Listings July 2025 August 2025 September 2025 29 Tue 30 Wed 31 Thu 1 Fri 2 Sa…" at bounding box center [657, 478] width 1271 height 745
click at [1216, 615] on div "6 Listings July 2025 August 2025 September 2025 29 Tue 30 Wed 31 Thu 1 Fri 2 Sa…" at bounding box center [657, 478] width 1271 height 745
click at [1176, 83] on div "[DATE]" at bounding box center [1179, 82] width 32 height 15
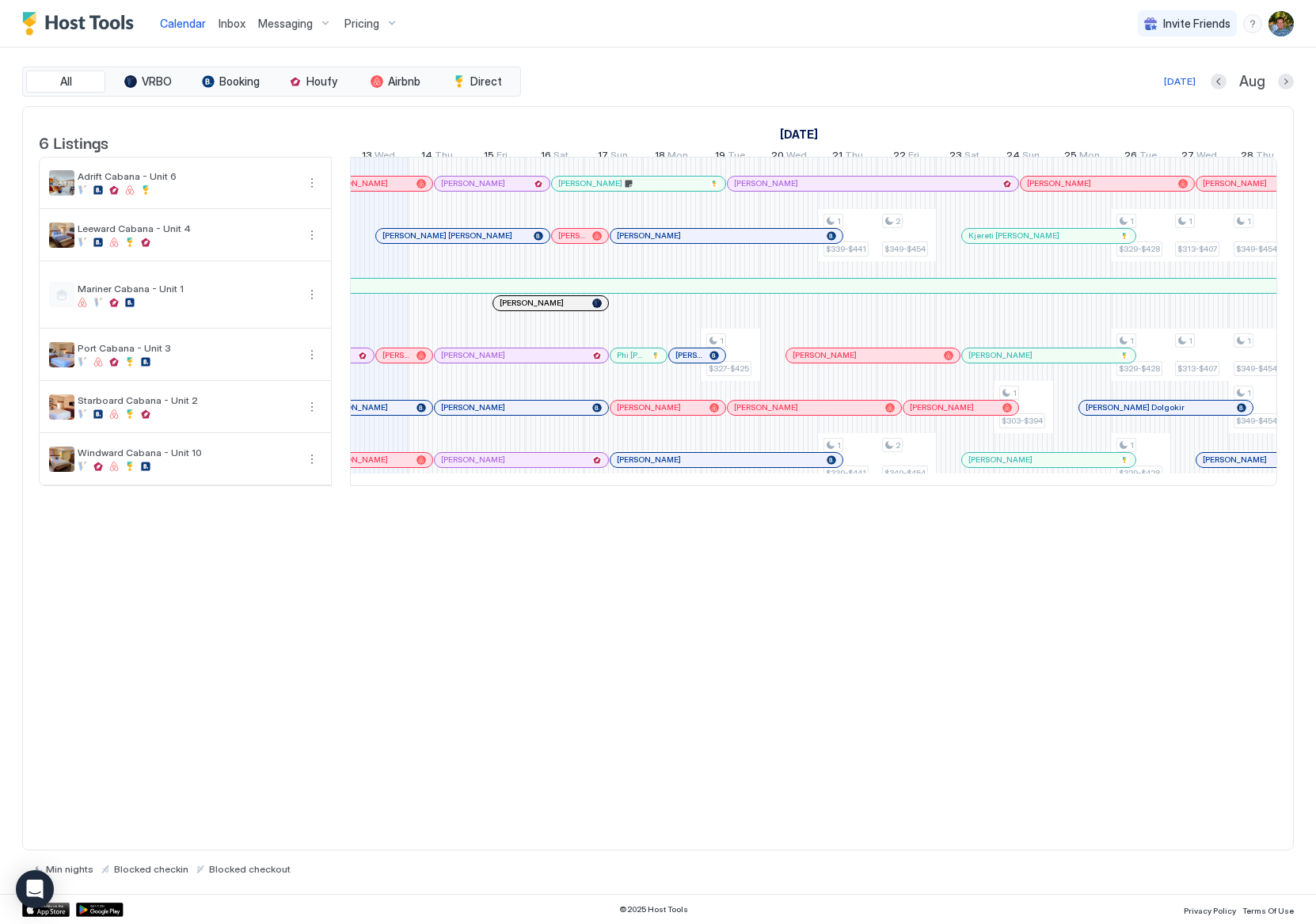
click at [1238, 695] on div "6 Listings July 2025 August 2025 September 2025 29 Tue 30 Wed 31 Thu 1 Fri 2 Sa…" at bounding box center [657, 478] width 1271 height 745
click at [1183, 86] on div "[DATE]" at bounding box center [1179, 82] width 32 height 15
click at [1220, 678] on div "6 Listings July 2025 August 2025 September 2025 29 Tue 30 Wed 31 Thu 1 Fri 2 Sa…" at bounding box center [657, 478] width 1271 height 745
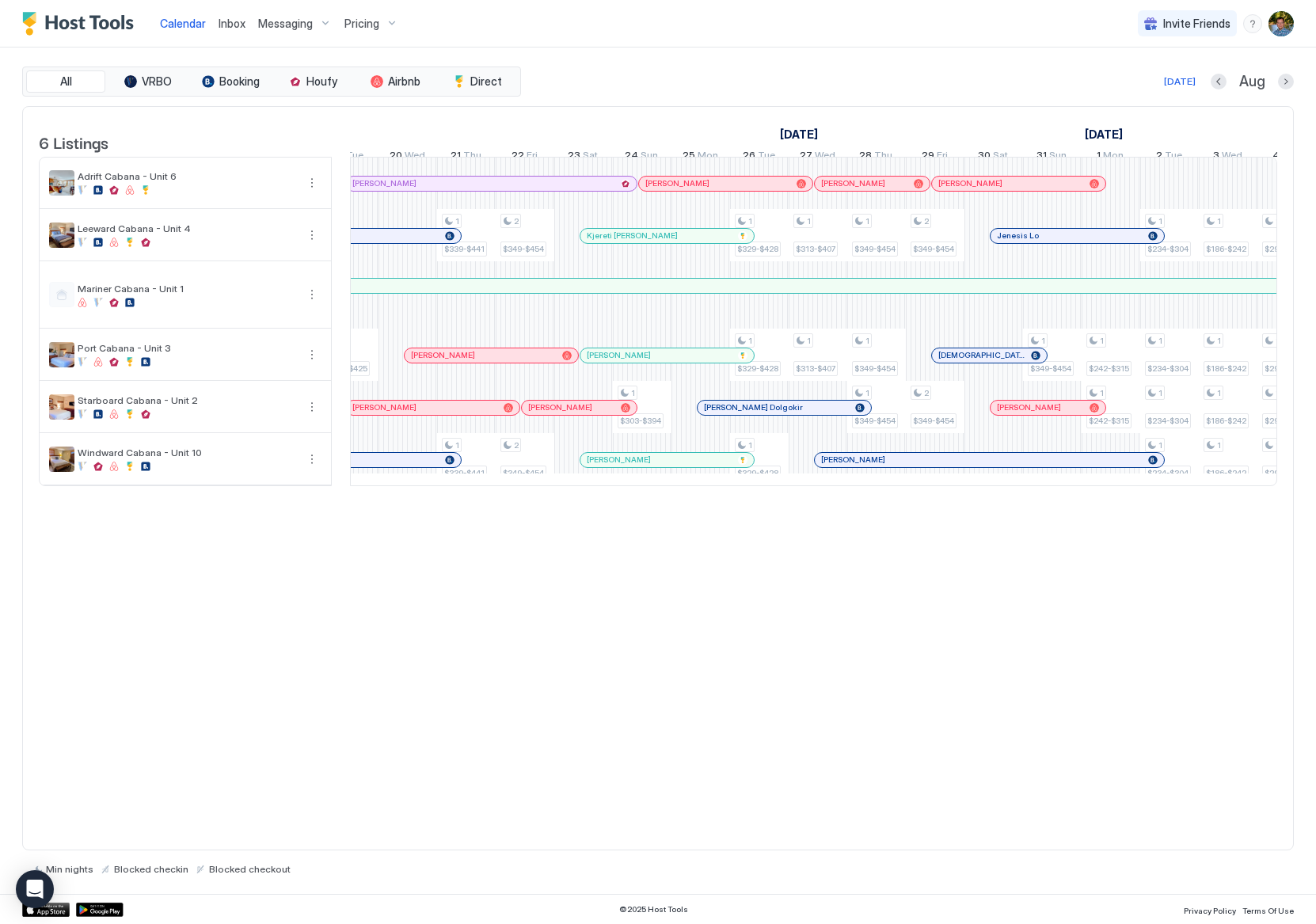
scroll to position [0, 0]
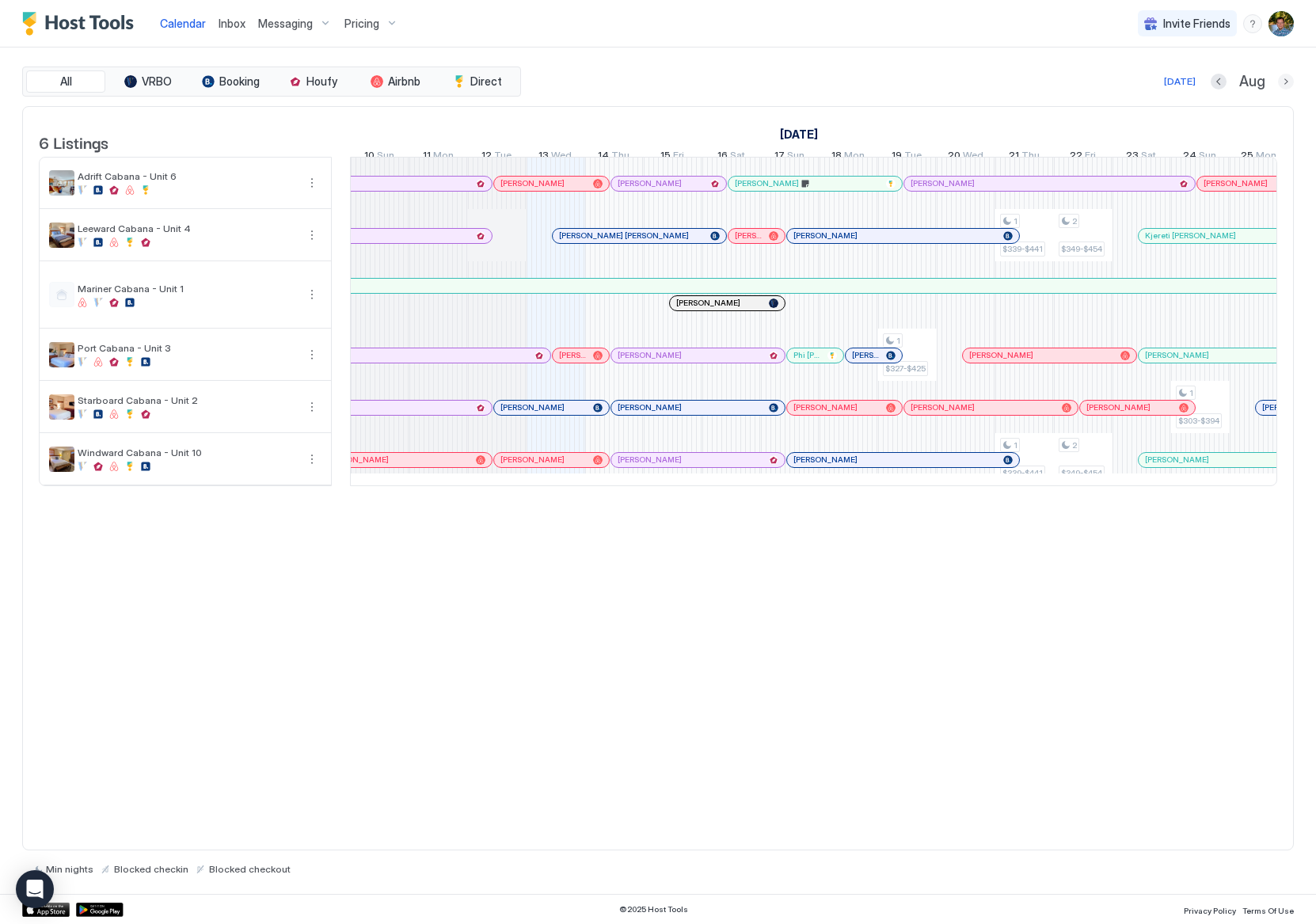
click at [1282, 81] on button "Next month" at bounding box center [1286, 82] width 16 height 16
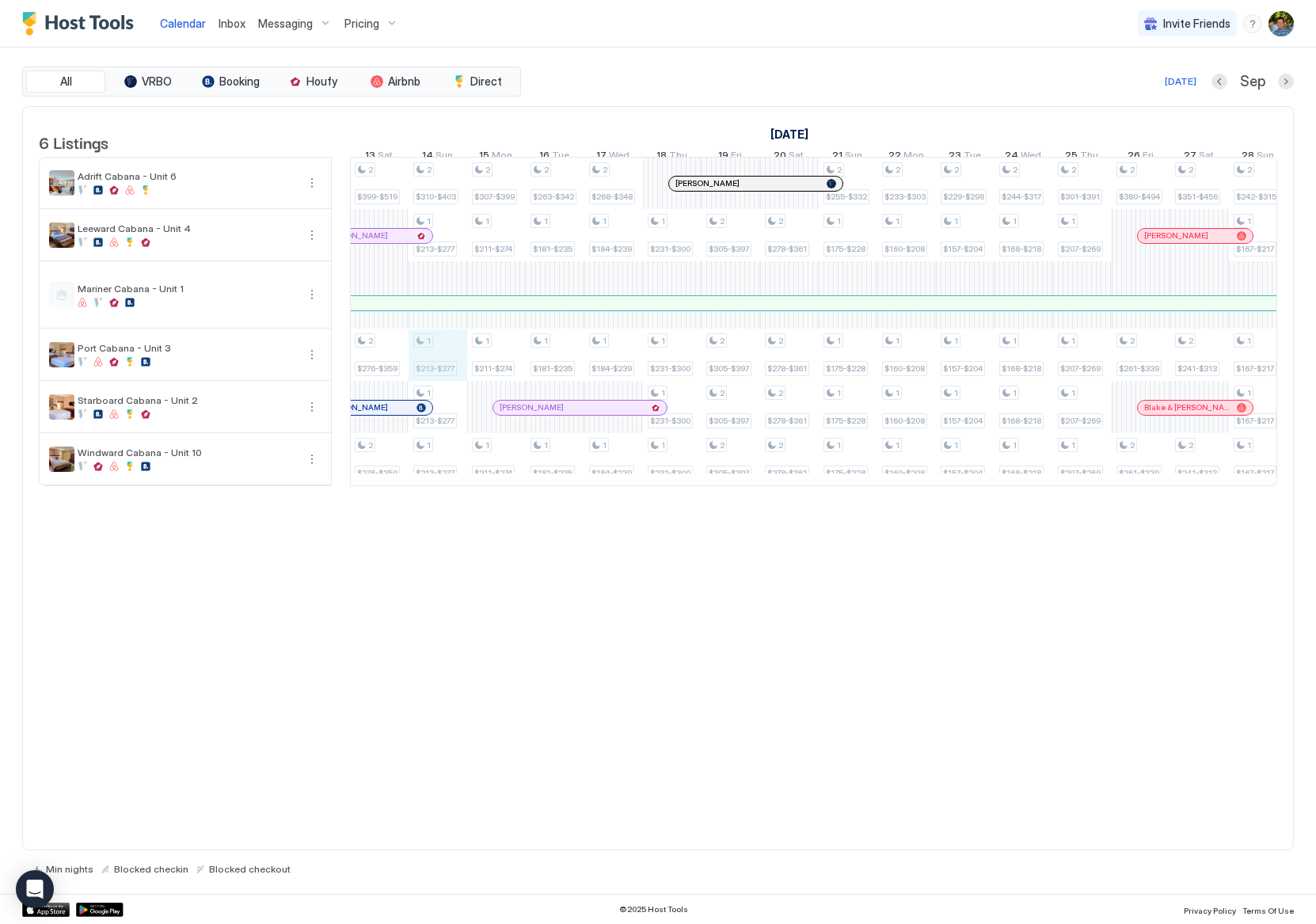
drag, startPoint x: 446, startPoint y: 374, endPoint x: 426, endPoint y: 381, distance: 21.2
click at [426, 382] on div "2 $349-$454 2 $349-$454 1 $349-$454 1 $242-$315 1 $242-$315 1 $234-$304 1 $234-…" at bounding box center [1111, 321] width 3280 height 327
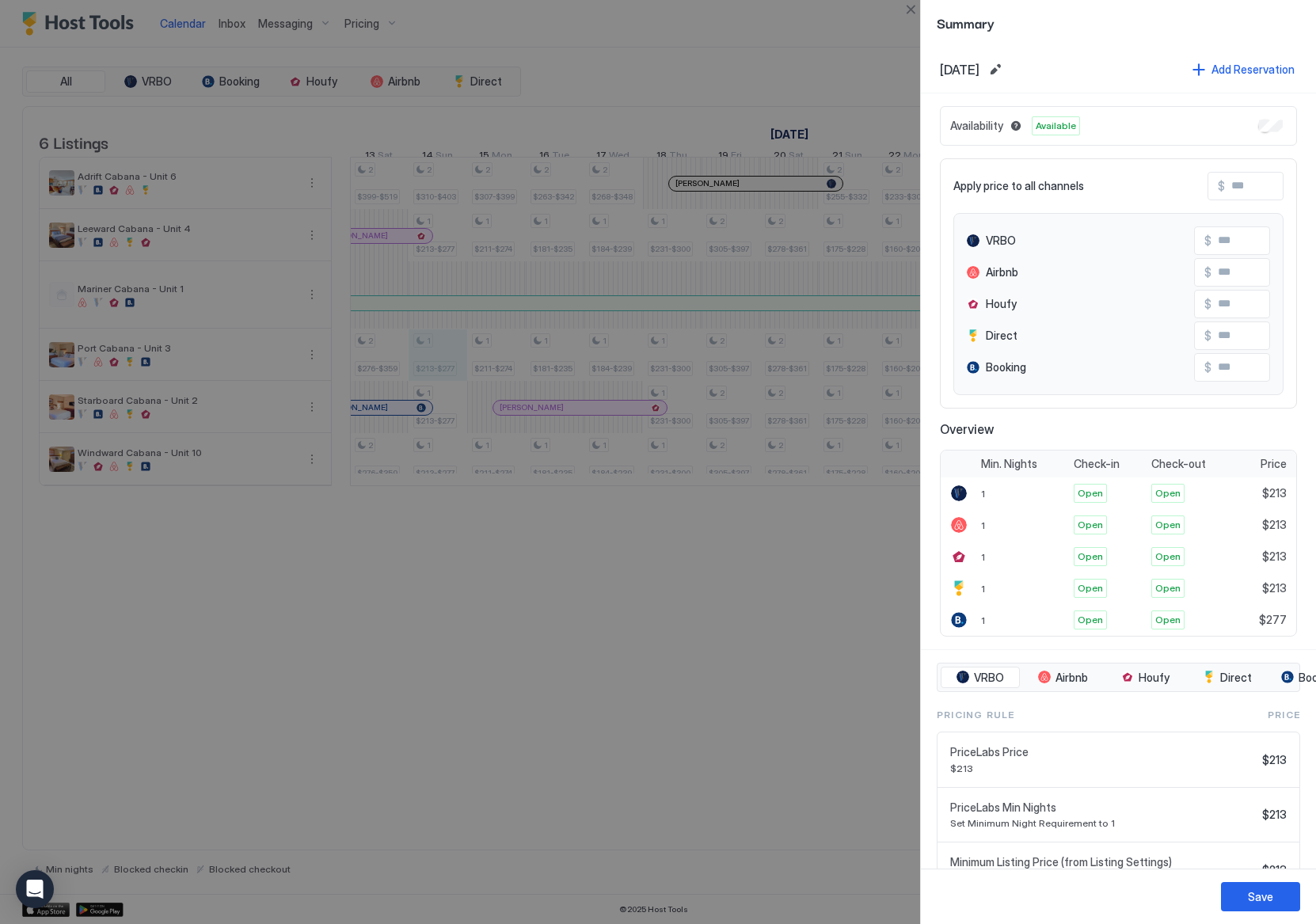
click at [519, 698] on div at bounding box center [658, 462] width 1316 height 924
click at [910, 5] on button "Close" at bounding box center [910, 9] width 19 height 19
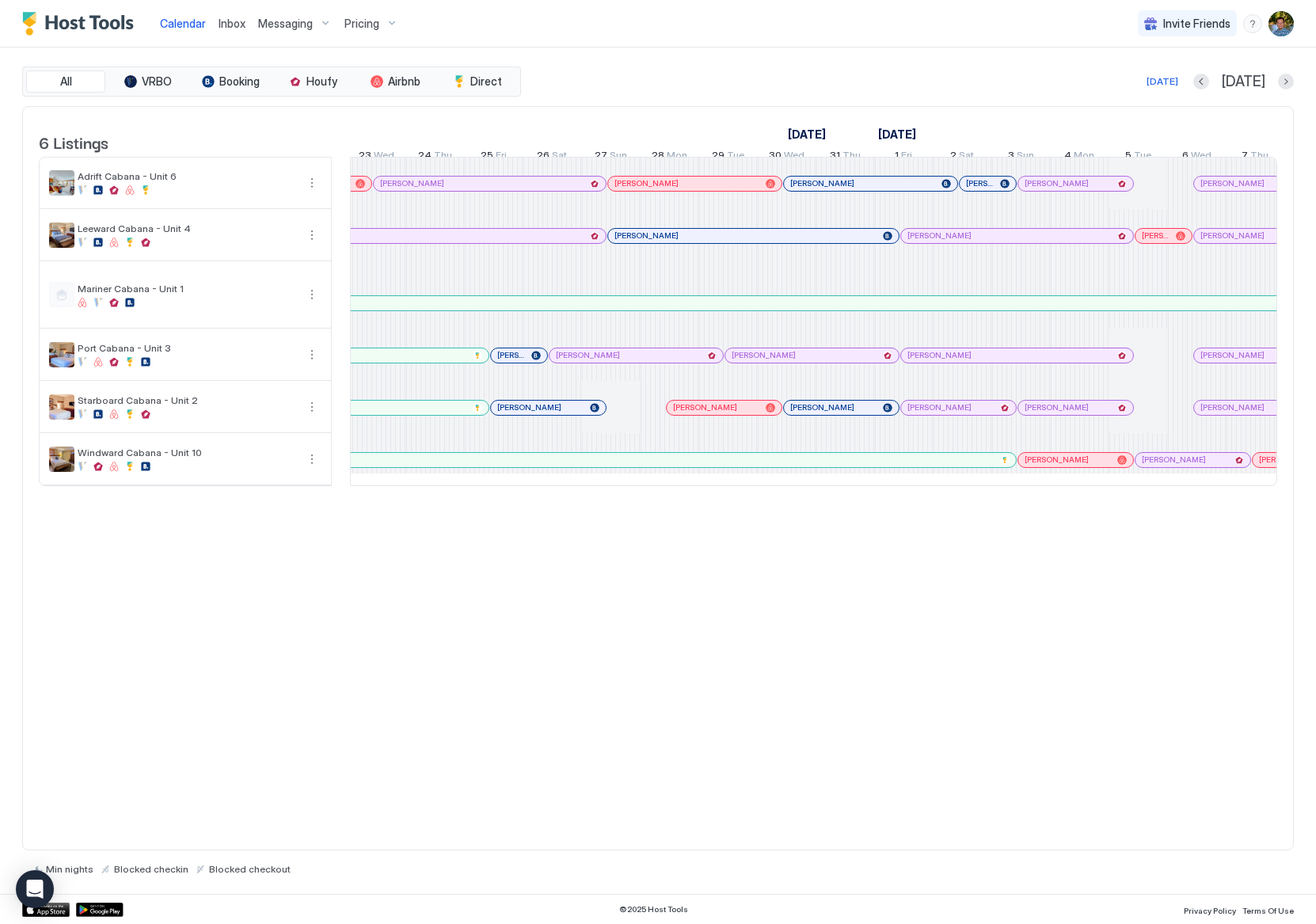
click at [867, 679] on div "6 Listings [DATE] [DATE] [DATE] 19 Thu 20 Fri 21 Sat 22 Sun 23 Mon 24 Tue 25 We…" at bounding box center [657, 478] width 1271 height 745
click at [774, 604] on div "6 Listings [DATE] [DATE] [DATE] 19 Thu 20 Fri 21 Sat 22 Sun 23 Mon 24 Tue 25 We…" at bounding box center [657, 478] width 1271 height 745
click at [1181, 72] on button "[DATE]" at bounding box center [1162, 81] width 36 height 19
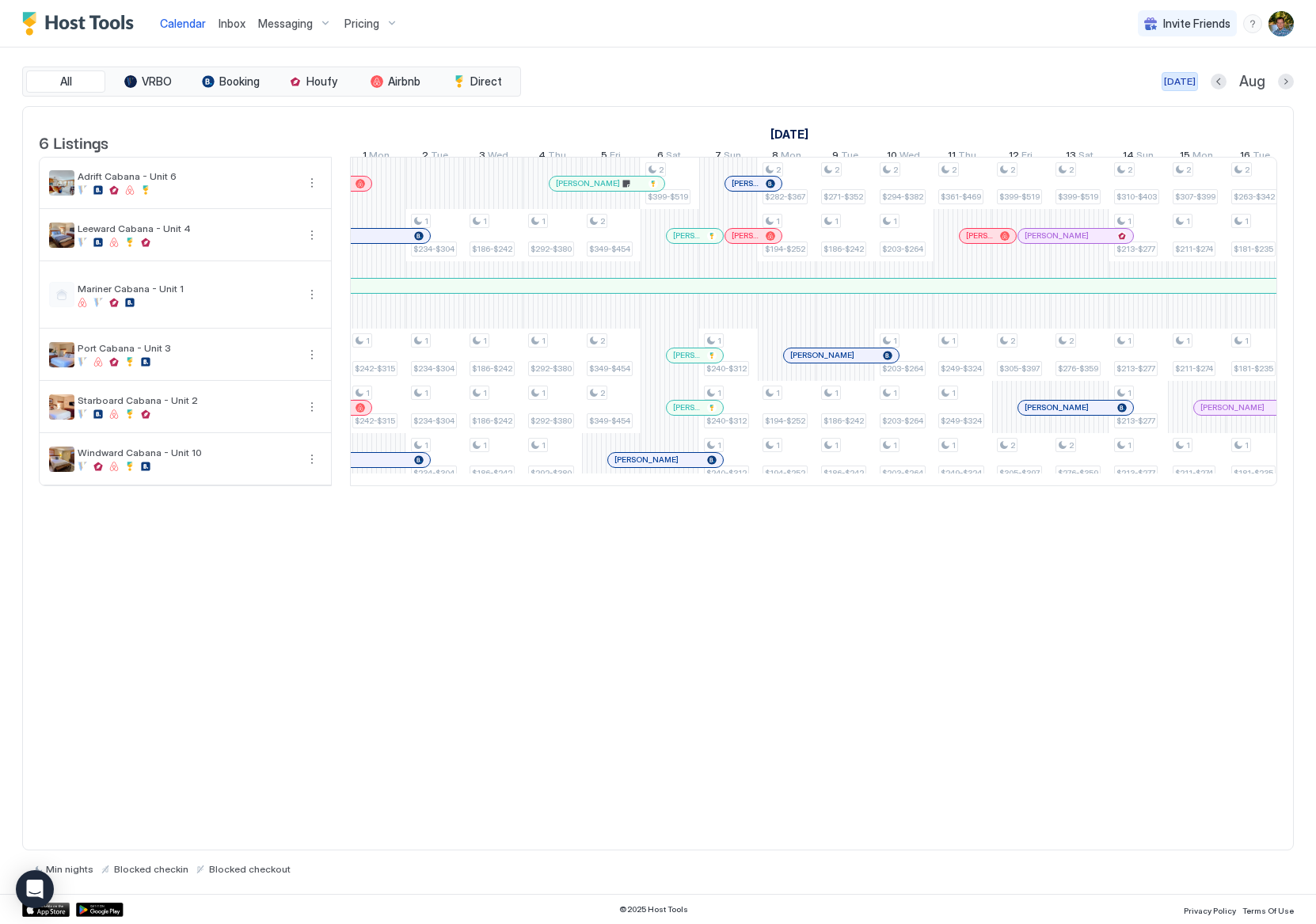
scroll to position [0, 879]
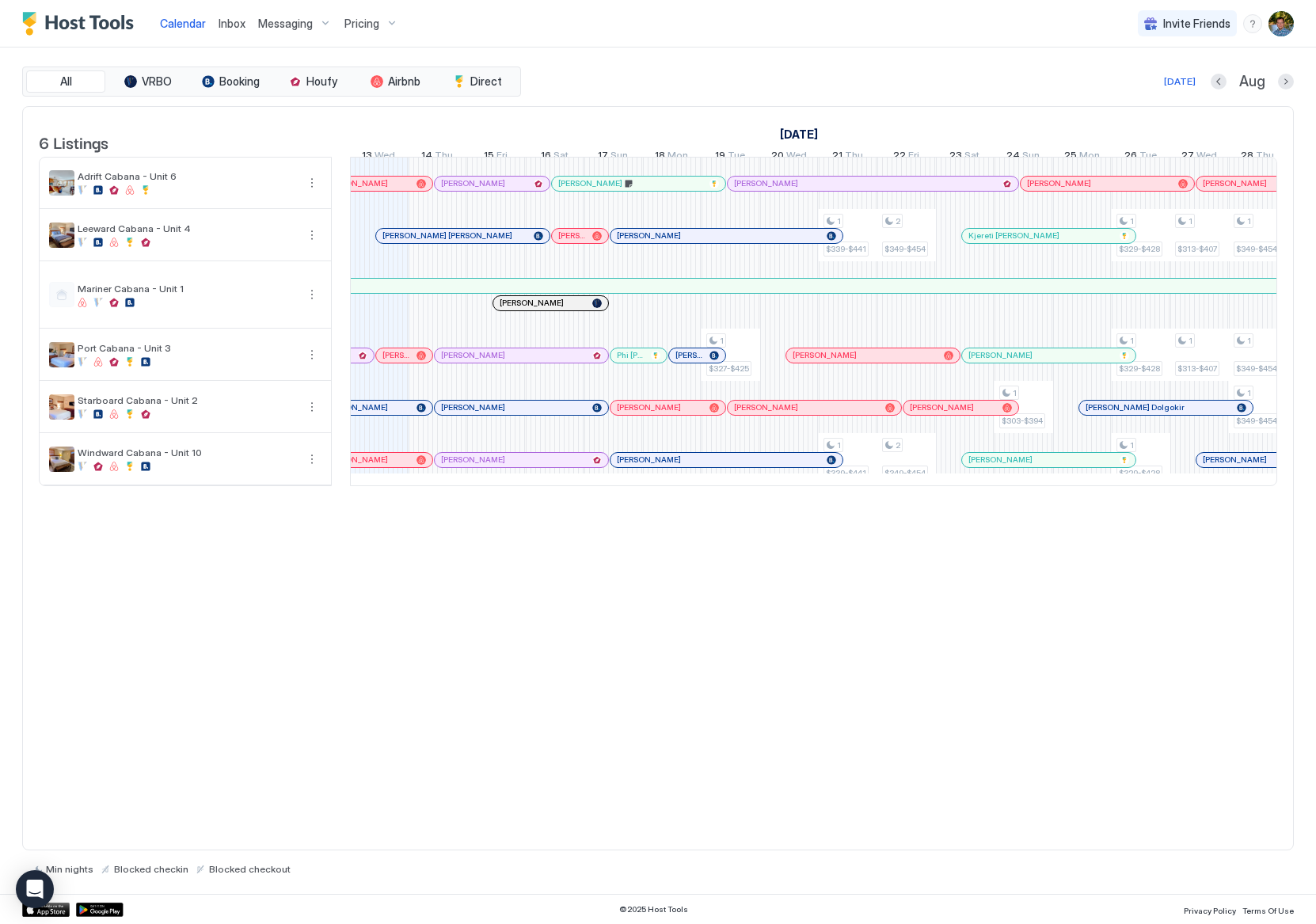
click at [554, 310] on div at bounding box center [554, 303] width 13 height 13
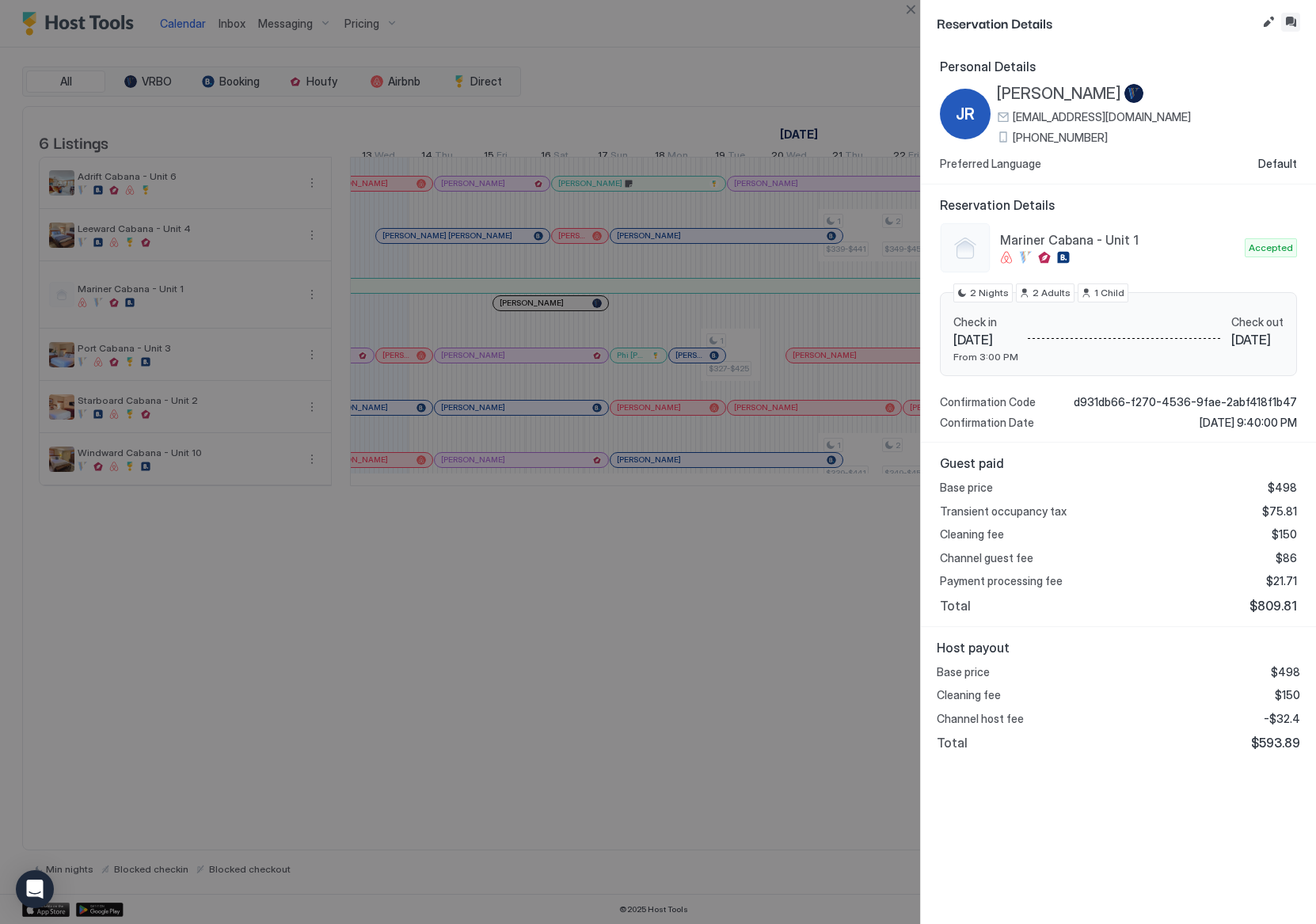
click at [1290, 28] on button "Inbox" at bounding box center [1290, 22] width 19 height 19
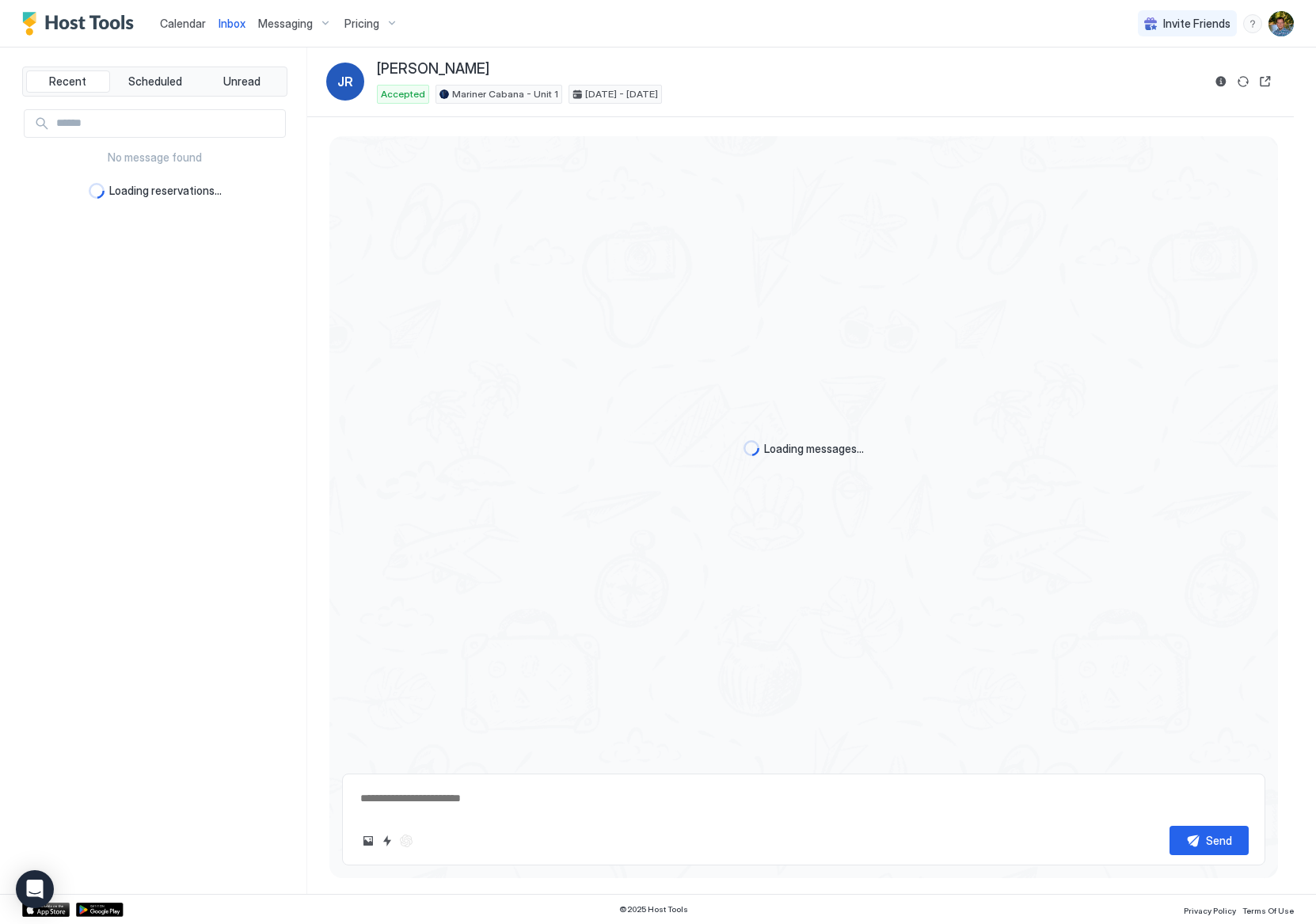
scroll to position [148, 0]
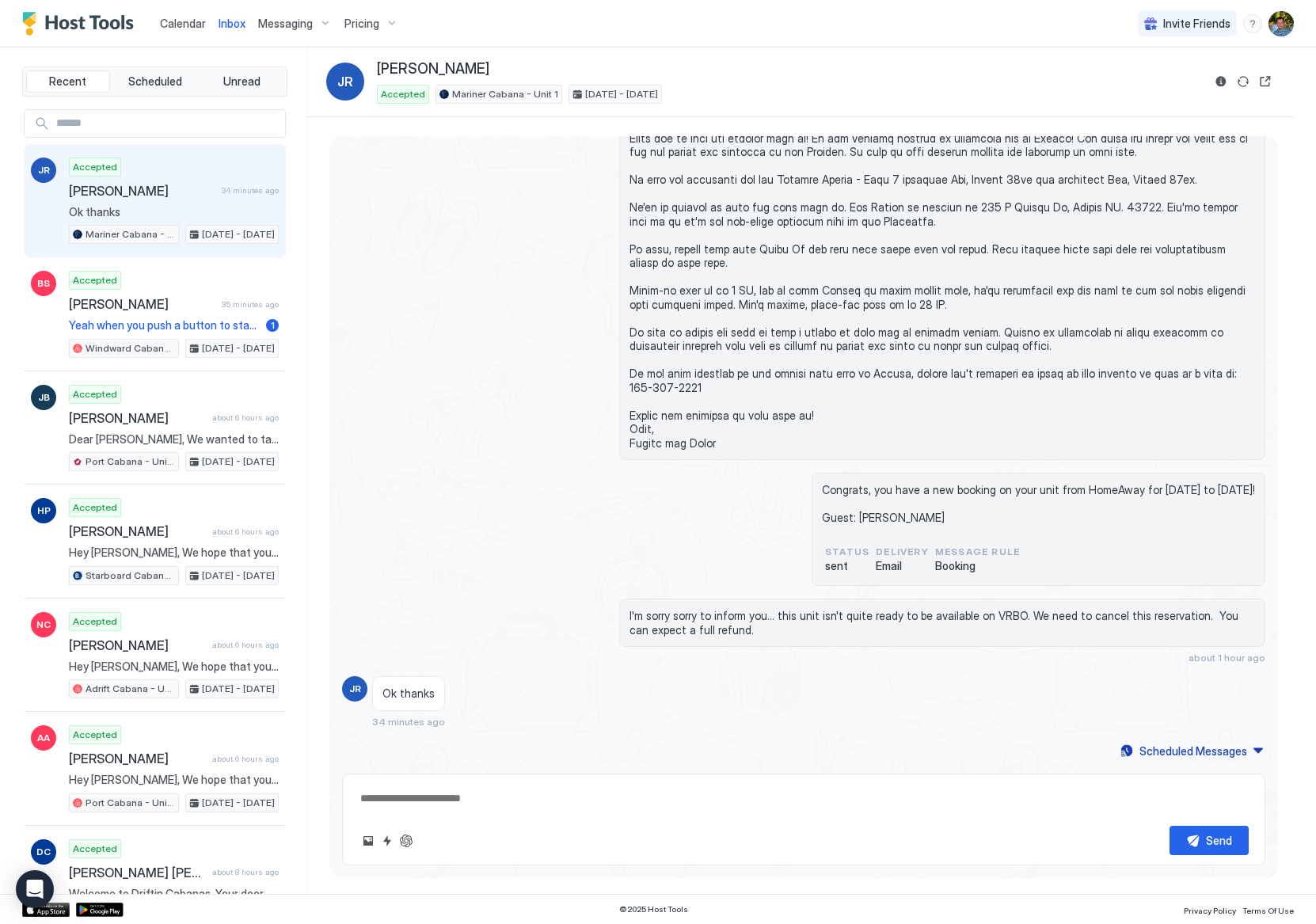
click at [512, 798] on textarea at bounding box center [804, 798] width 890 height 29
type textarea "*"
